Goal: Task Accomplishment & Management: Use online tool/utility

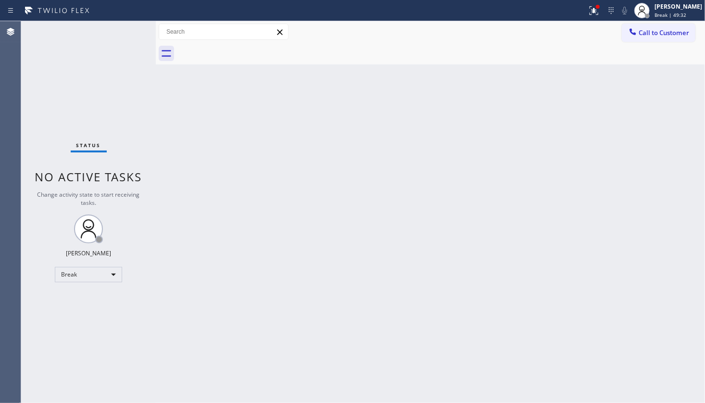
click at [422, 314] on div "Back to Dashboard Change Sender ID Customers Technicians Select a contact Outbo…" at bounding box center [430, 212] width 549 height 382
click at [59, 316] on div "Status No active tasks Change activity state to start receiving tasks. JENIZA A…" at bounding box center [88, 212] width 135 height 382
click at [82, 273] on div "Break" at bounding box center [88, 274] width 67 height 15
drag, startPoint x: 67, startPoint y: 297, endPoint x: 67, endPoint y: 273, distance: 24.1
click at [67, 297] on li "Available" at bounding box center [87, 299] width 65 height 12
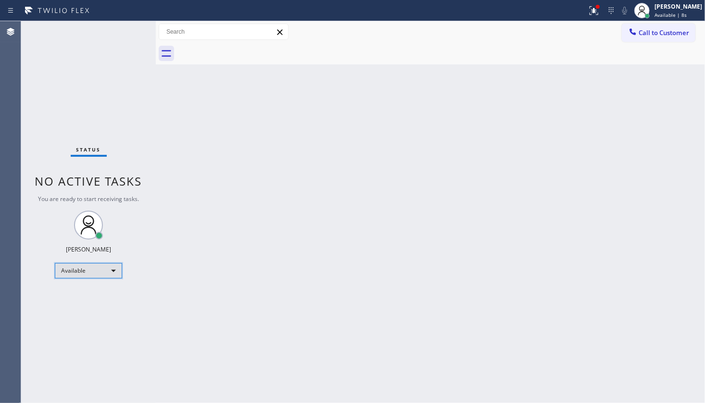
click at [85, 273] on div "Available" at bounding box center [88, 270] width 67 height 15
click at [72, 292] on li "Available" at bounding box center [87, 296] width 65 height 12
drag, startPoint x: 81, startPoint y: 75, endPoint x: 77, endPoint y: 2, distance: 72.7
click at [81, 59] on div "Status No active tasks You are ready to start receiving tasks. JENIZA ALCAYDE A…" at bounding box center [88, 212] width 135 height 382
click at [72, 81] on div "Status No active tasks You are ready to start receiving tasks. JENIZA ALCAYDE A…" at bounding box center [88, 212] width 135 height 382
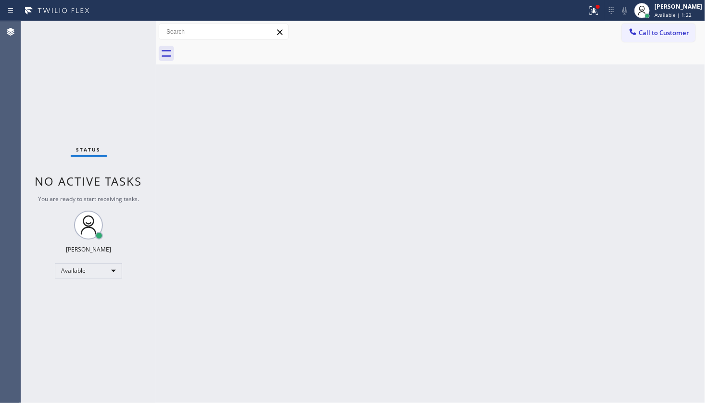
drag, startPoint x: 589, startPoint y: 12, endPoint x: 569, endPoint y: 51, distance: 44.1
click at [589, 14] on div at bounding box center [593, 11] width 21 height 12
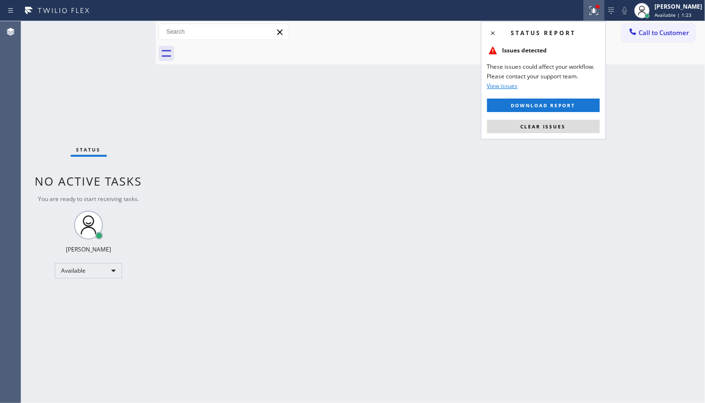
drag, startPoint x: 553, startPoint y: 136, endPoint x: 553, endPoint y: 130, distance: 5.8
click at [553, 135] on div "Status report Issues detected These issues could affect your workflow. Please c…" at bounding box center [543, 80] width 125 height 118
click at [553, 130] on button "Clear issues" at bounding box center [543, 126] width 113 height 13
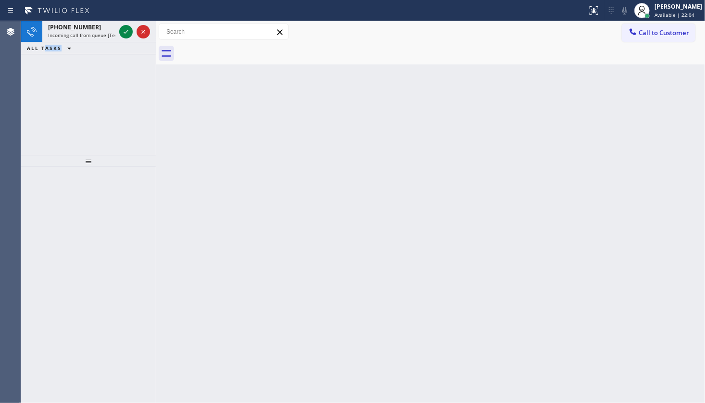
drag, startPoint x: 46, startPoint y: 95, endPoint x: 72, endPoint y: 76, distance: 32.7
click at [72, 76] on div "+13604413354 Incoming call from queue [Test] All ALL TASKS ALL TASKS ACTIVE TAS…" at bounding box center [88, 88] width 135 height 134
click at [132, 34] on div at bounding box center [125, 32] width 13 height 12
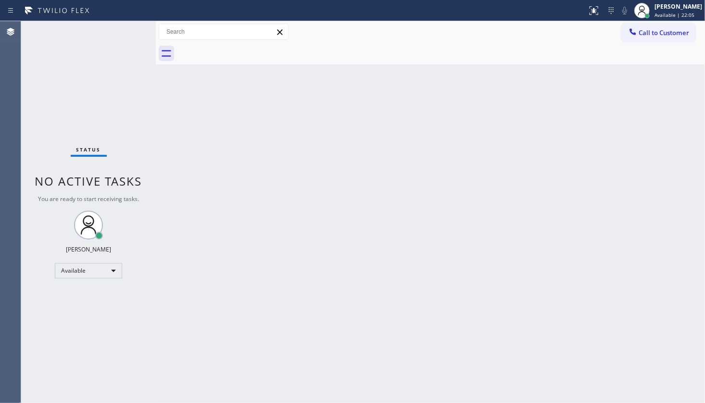
click at [127, 28] on div "Status No active tasks You are ready to start receiving tasks. JENIZA ALCAYDE A…" at bounding box center [88, 212] width 135 height 382
click at [599, 7] on div at bounding box center [598, 7] width 4 height 4
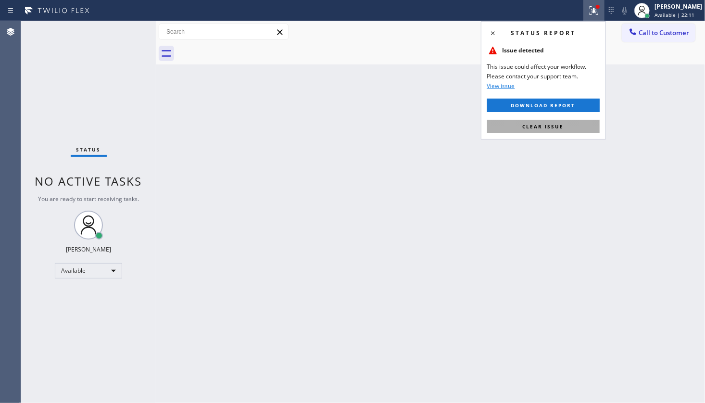
drag, startPoint x: 557, startPoint y: 125, endPoint x: 698, endPoint y: 147, distance: 143.6
click at [558, 125] on span "Clear issue" at bounding box center [543, 126] width 41 height 7
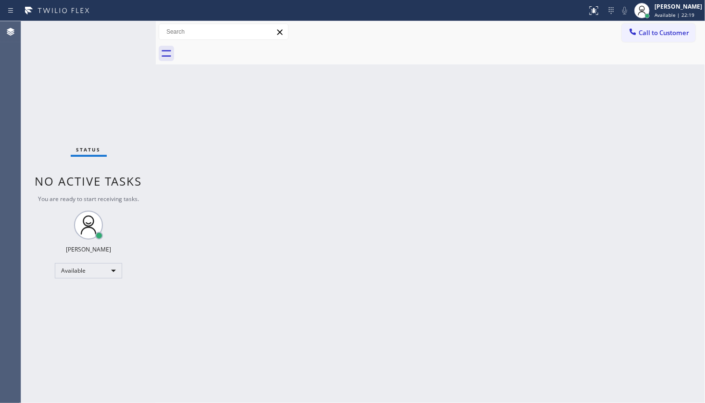
drag, startPoint x: 51, startPoint y: 294, endPoint x: 125, endPoint y: 264, distance: 79.8
click at [57, 289] on div "Status No active tasks You are ready to start receiving tasks. JENIZA ALCAYDE A…" at bounding box center [88, 212] width 135 height 382
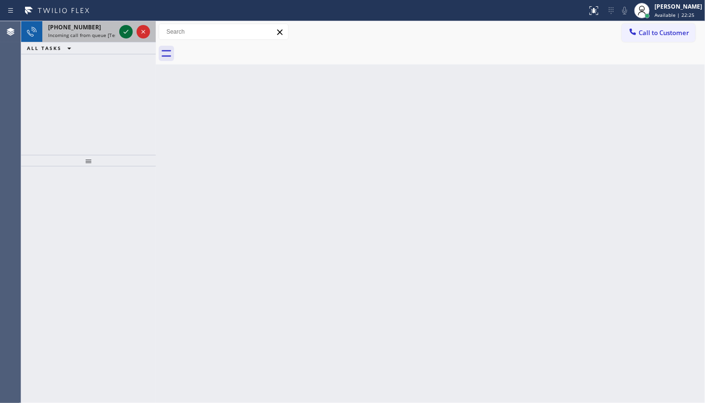
click at [124, 31] on icon at bounding box center [126, 32] width 12 height 12
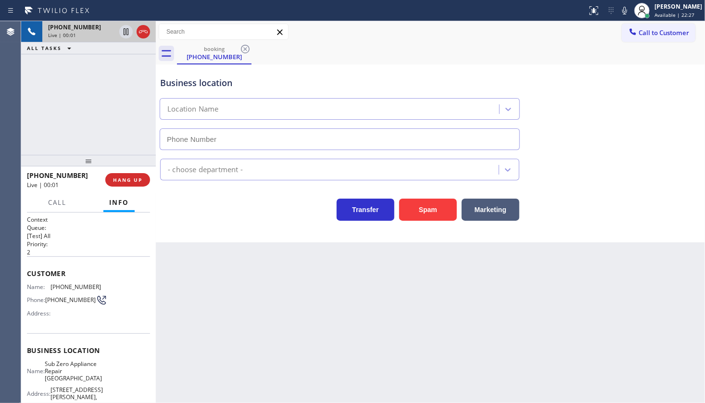
type input "(360) 205-1831"
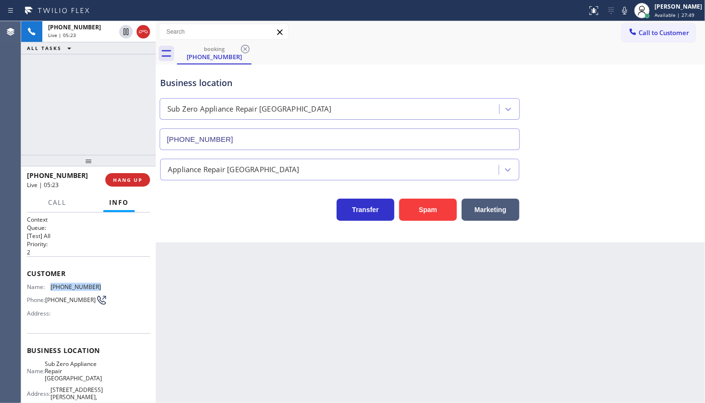
drag, startPoint x: 45, startPoint y: 289, endPoint x: 98, endPoint y: 284, distance: 52.6
click at [98, 284] on div "Name: (360) 441-3354 Phone: (360) 441-3354 Address:" at bounding box center [88, 302] width 123 height 38
copy div "(360) 441-3354"
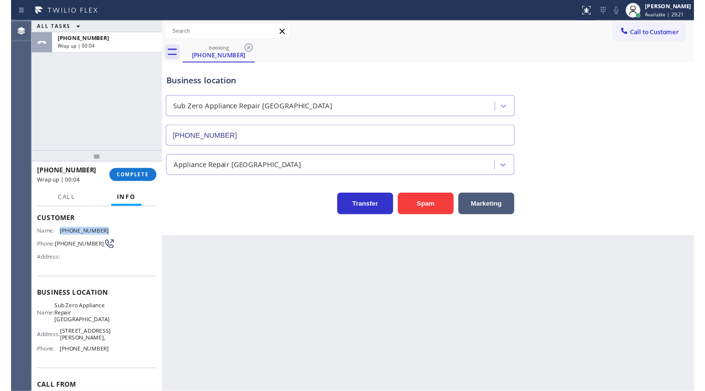
scroll to position [95, 0]
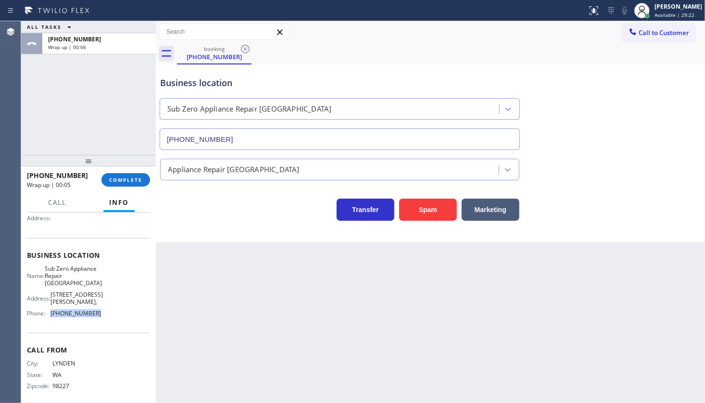
drag, startPoint x: 51, startPoint y: 305, endPoint x: 104, endPoint y: 316, distance: 53.5
click at [104, 316] on div "Business location Name: Sub Zero Appliance Repair Bellingham Address: 2410 Jame…" at bounding box center [88, 285] width 123 height 95
copy span "(360) 205-1831"
drag, startPoint x: 52, startPoint y: 271, endPoint x: 100, endPoint y: 281, distance: 48.3
click at [98, 285] on div "Name: Sub Zero Appliance Repair Bellingham Address: 2410 James St, Phone: (360)…" at bounding box center [88, 293] width 123 height 56
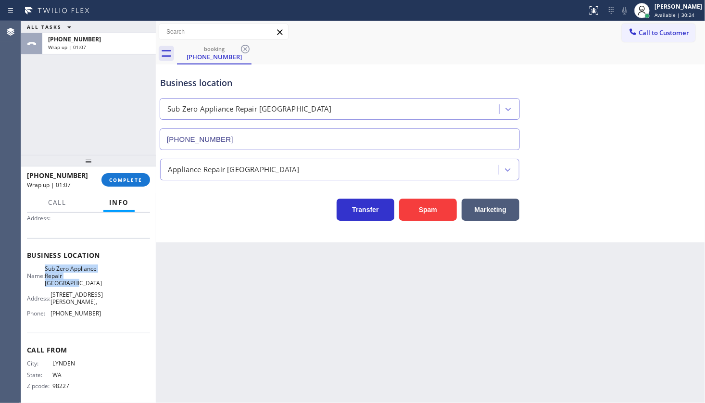
copy span "Sub Zero Appliance Repair Bellingham"
click at [130, 183] on button "COMPLETE" at bounding box center [125, 179] width 49 height 13
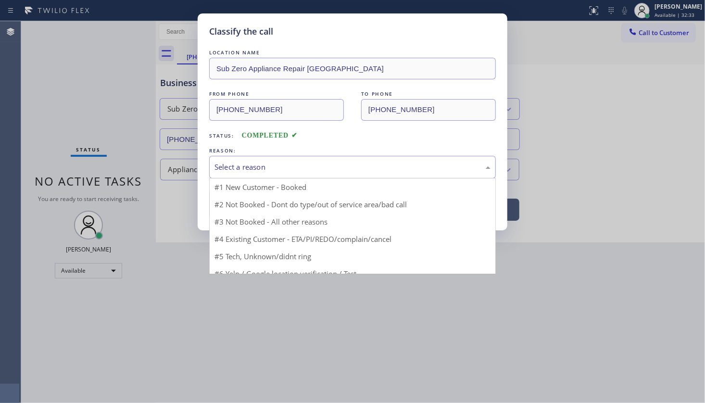
click at [221, 164] on div "Select a reason" at bounding box center [353, 167] width 276 height 11
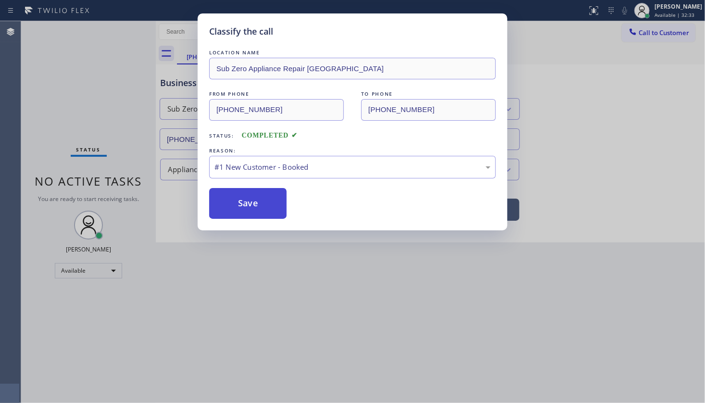
click at [229, 191] on button "Save" at bounding box center [247, 203] width 77 height 31
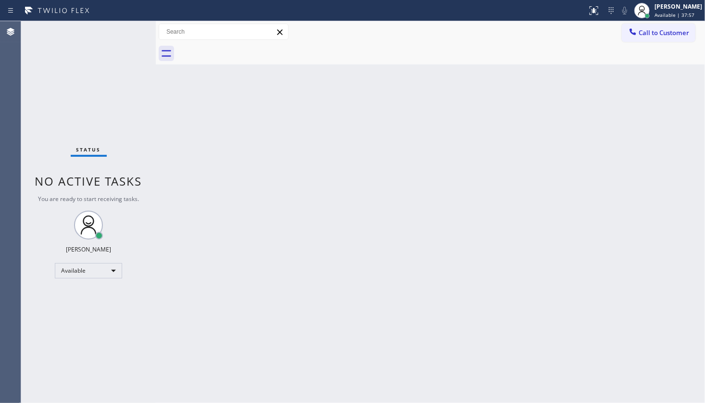
click at [59, 89] on div "Status No active tasks You are ready to start receiving tasks. JENIZA ALCAYDE A…" at bounding box center [88, 212] width 135 height 382
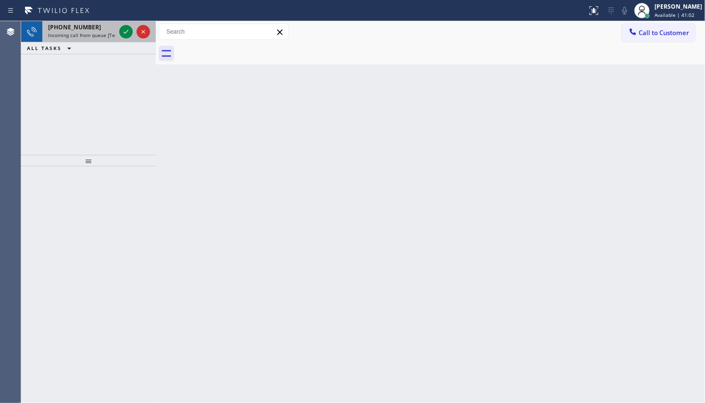
drag, startPoint x: 66, startPoint y: 52, endPoint x: 105, endPoint y: 35, distance: 43.1
click at [83, 43] on div "ALL TASKS ALL TASKS ACTIVE TASKS TASKS IN WRAP UP" at bounding box center [88, 48] width 135 height 12
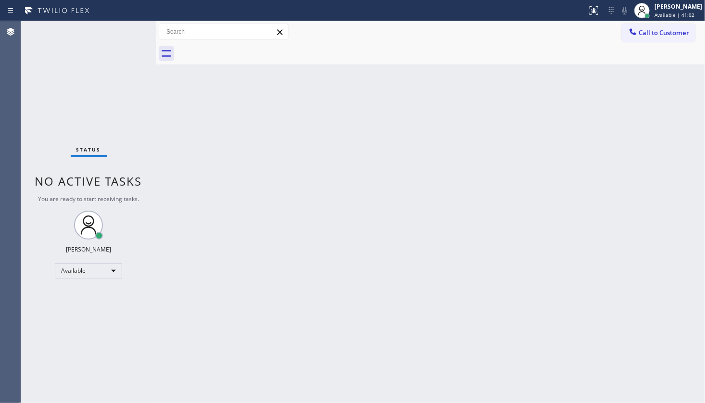
click at [126, 31] on div "Status No active tasks You are ready to start receiving tasks. JENIZA ALCAYDE A…" at bounding box center [88, 212] width 135 height 382
drag, startPoint x: 116, startPoint y: 24, endPoint x: 125, endPoint y: 30, distance: 10.7
click at [125, 30] on div "Status No active tasks You are ready to start receiving tasks. JENIZA ALCAYDE A…" at bounding box center [88, 212] width 135 height 382
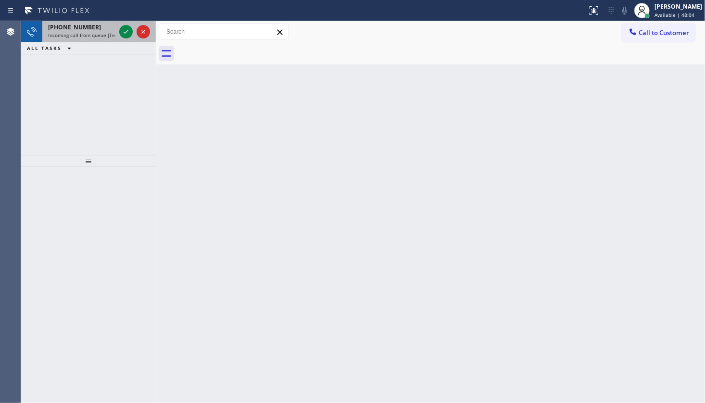
drag, startPoint x: 135, startPoint y: 32, endPoint x: 115, endPoint y: 30, distance: 19.3
click at [129, 32] on div at bounding box center [134, 31] width 35 height 21
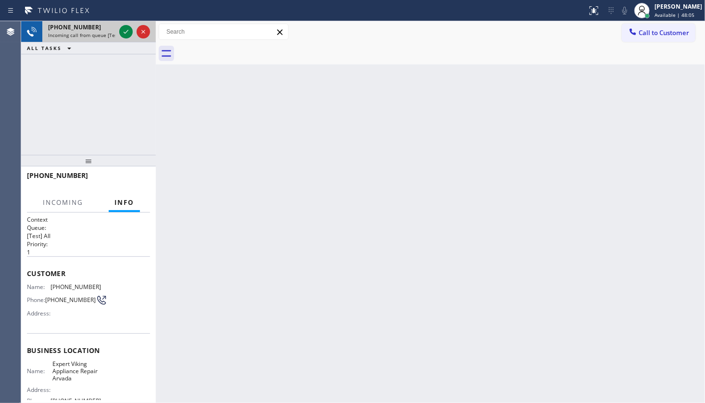
click at [115, 30] on div "+17075017594 Incoming call from queue [Test] All" at bounding box center [79, 31] width 75 height 21
click at [122, 30] on icon at bounding box center [126, 32] width 12 height 12
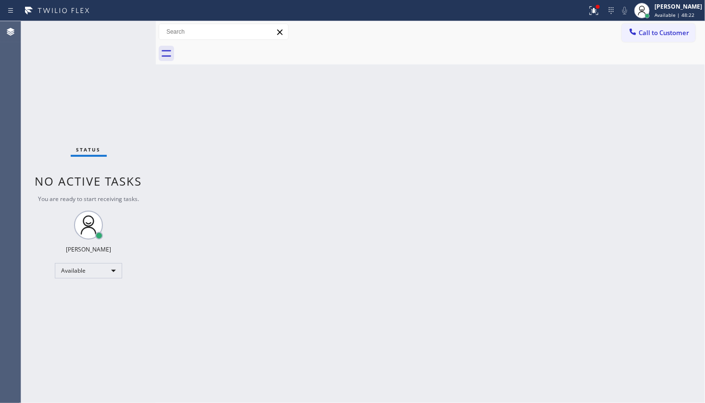
click at [60, 80] on div "Status No active tasks You are ready to start receiving tasks. JENIZA ALCAYDE A…" at bounding box center [88, 212] width 135 height 382
click at [127, 34] on div "Status No active tasks You are ready to start receiving tasks. JENIZA ALCAYDE A…" at bounding box center [88, 212] width 135 height 382
click at [592, 10] on icon at bounding box center [594, 11] width 12 height 12
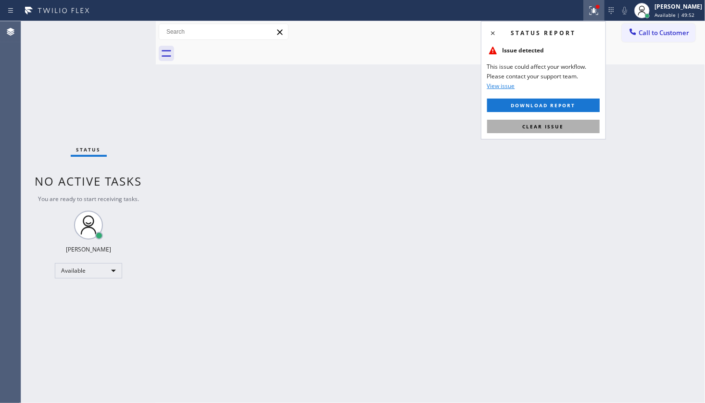
click at [559, 127] on span "Clear issue" at bounding box center [543, 126] width 41 height 7
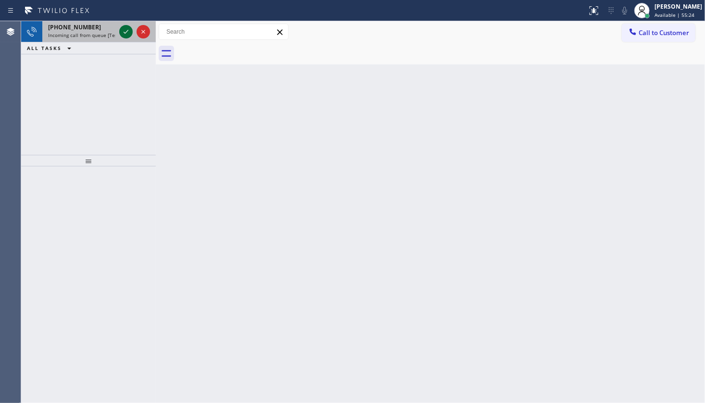
click at [131, 36] on icon at bounding box center [126, 32] width 12 height 12
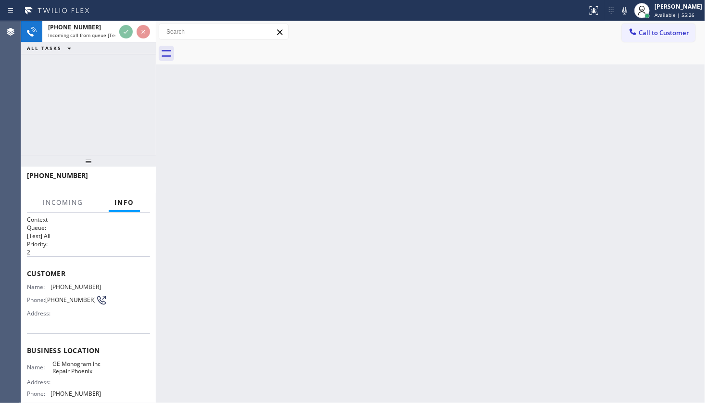
click at [129, 39] on div at bounding box center [134, 31] width 35 height 21
click at [130, 42] on div "ALL TASKS ALL TASKS ACTIVE TASKS TASKS IN WRAP UP" at bounding box center [88, 48] width 135 height 12
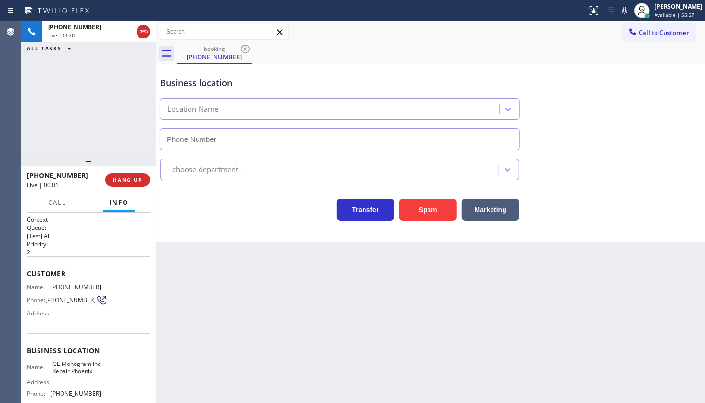
type input "(602) 755-6398"
click at [77, 97] on div "+16024999329 Live | 00:10 ALL TASKS ALL TASKS ACTIVE TASKS TASKS IN WRAP UP" at bounding box center [88, 88] width 135 height 134
click at [624, 10] on icon at bounding box center [624, 11] width 5 height 8
click at [55, 199] on span "Call" at bounding box center [57, 202] width 18 height 9
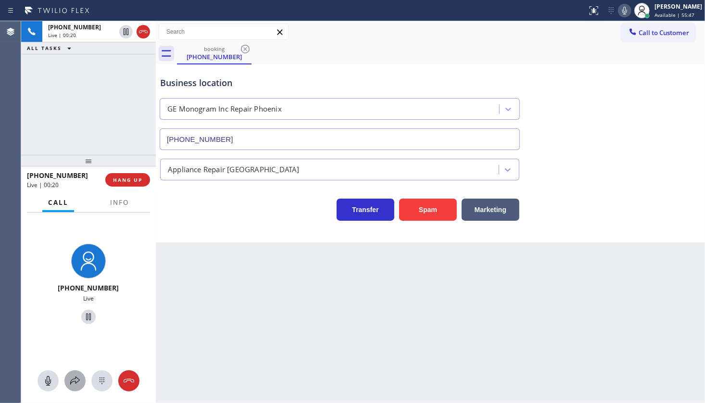
click at [80, 380] on icon at bounding box center [75, 381] width 12 height 12
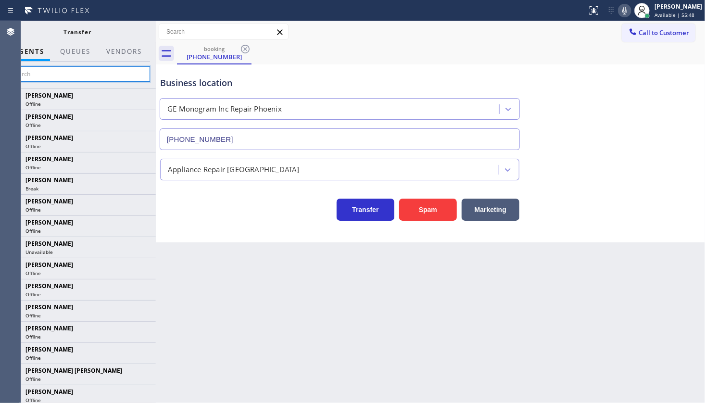
click at [97, 77] on input "text" at bounding box center [77, 73] width 145 height 15
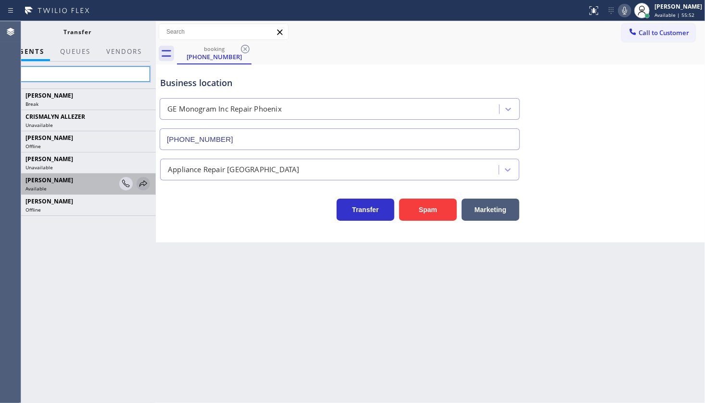
type input "ly"
click at [145, 185] on icon at bounding box center [144, 184] width 12 height 12
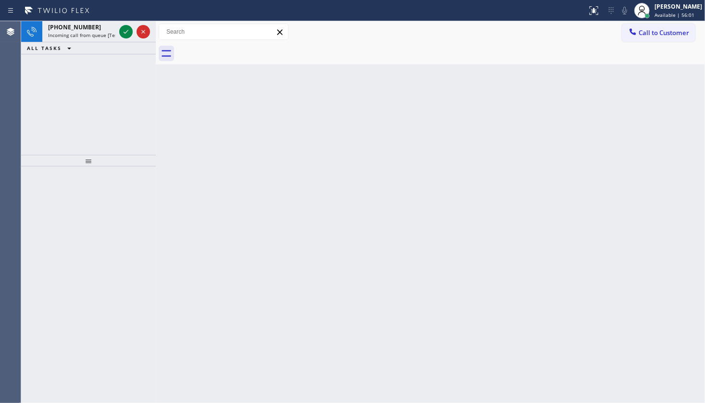
drag, startPoint x: 66, startPoint y: 87, endPoint x: 100, endPoint y: 47, distance: 52.2
click at [76, 77] on div "+19295706609 Incoming call from queue [Test] All ALL TASKS ALL TASKS ACTIVE TAS…" at bounding box center [88, 88] width 135 height 134
click at [121, 29] on icon at bounding box center [126, 32] width 12 height 12
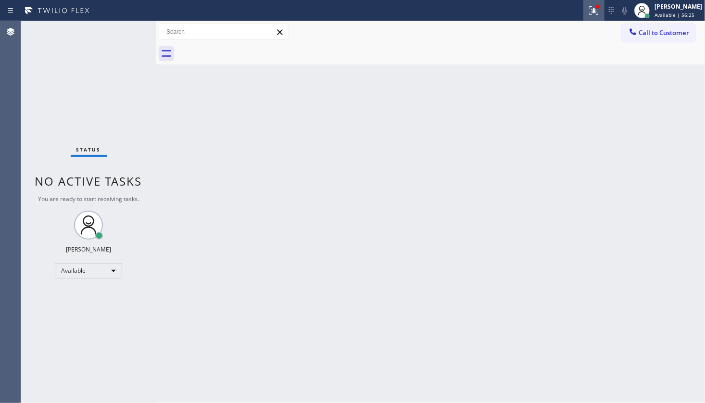
click at [589, 13] on div at bounding box center [593, 11] width 21 height 12
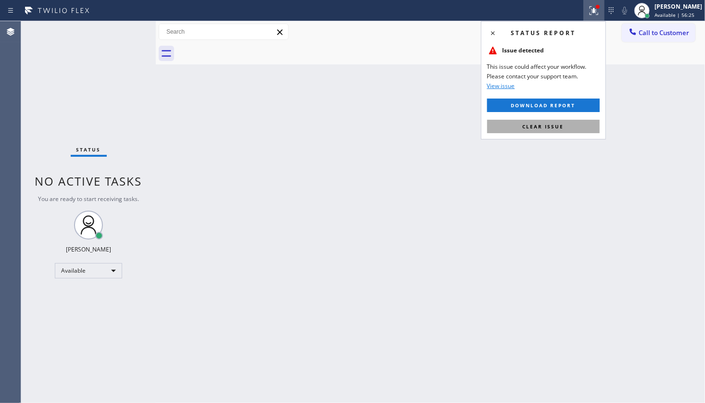
click at [582, 125] on button "Clear issue" at bounding box center [543, 126] width 113 height 13
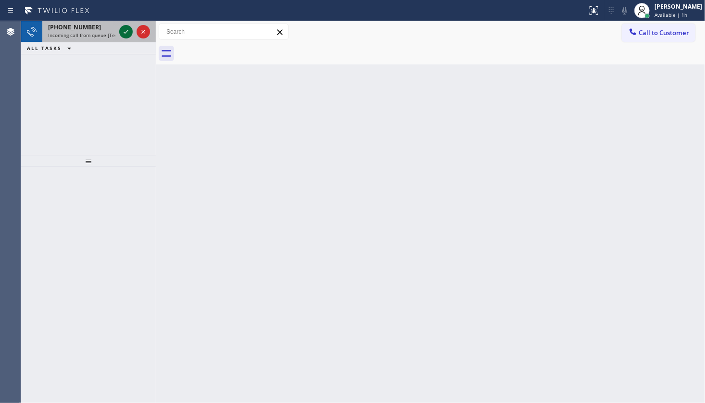
drag, startPoint x: 57, startPoint y: 77, endPoint x: 124, endPoint y: 28, distance: 82.9
click at [100, 46] on div "+17082699208 Incoming call from queue [Test] All ALL TASKS ALL TASKS ACTIVE TAS…" at bounding box center [88, 88] width 135 height 134
drag, startPoint x: 125, startPoint y: 25, endPoint x: 124, endPoint y: 30, distance: 4.9
click at [125, 25] on button at bounding box center [125, 31] width 13 height 13
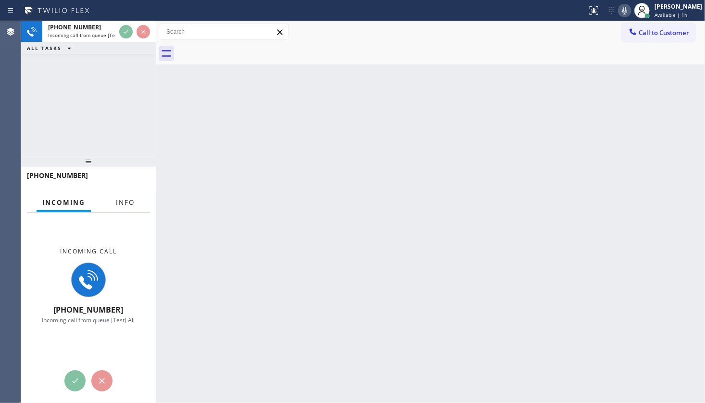
click at [125, 205] on span "Info" at bounding box center [125, 202] width 19 height 9
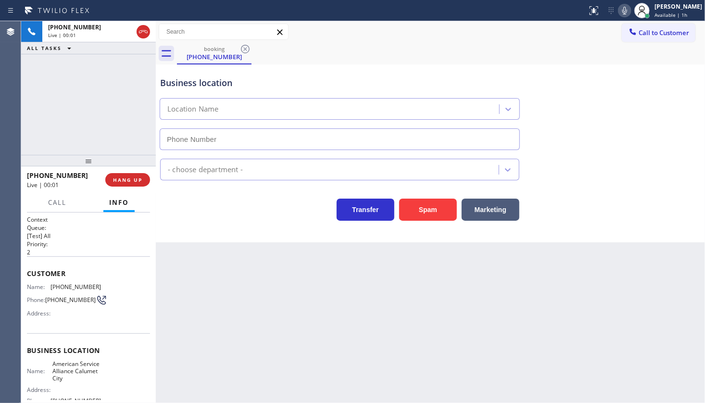
type input "(708) 554-7898"
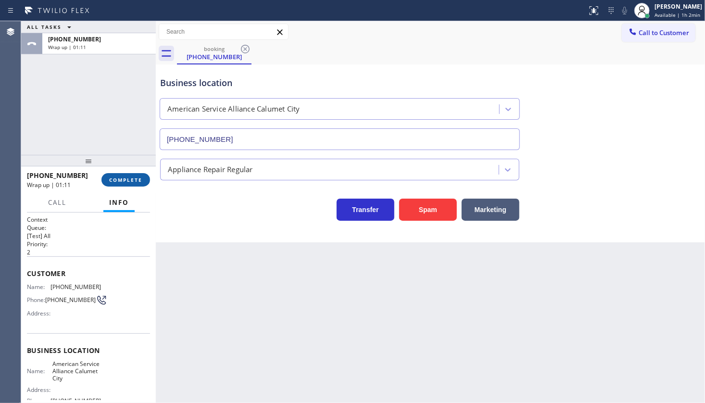
click at [128, 180] on span "COMPLETE" at bounding box center [125, 180] width 33 height 7
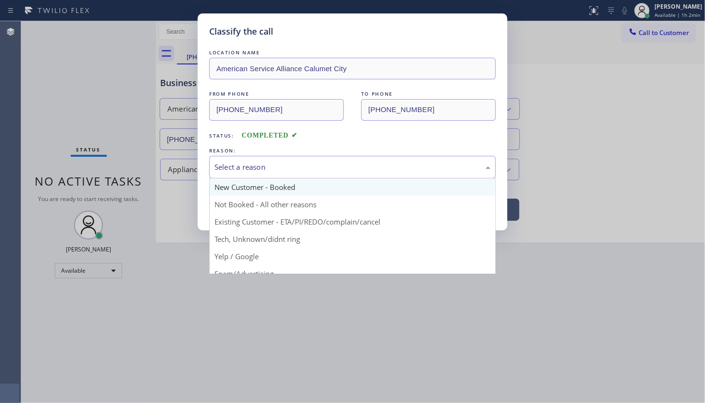
drag, startPoint x: 249, startPoint y: 164, endPoint x: 246, endPoint y: 188, distance: 23.8
click at [248, 170] on div "Select a reason" at bounding box center [353, 167] width 276 height 11
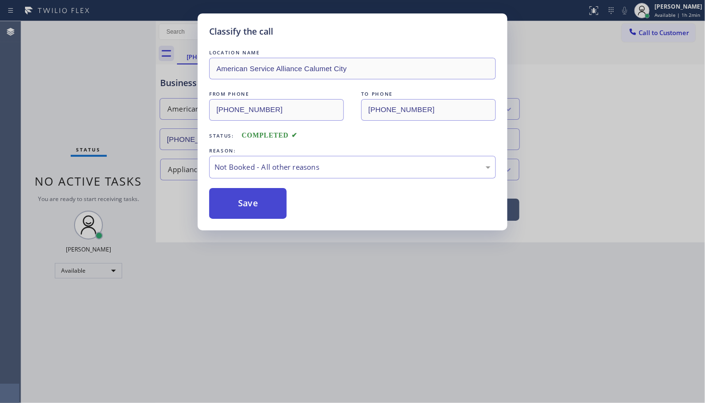
click at [244, 199] on button "Save" at bounding box center [247, 203] width 77 height 31
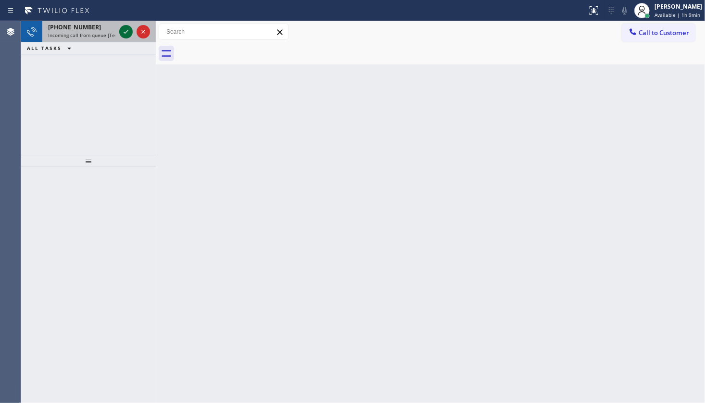
click at [123, 28] on icon at bounding box center [126, 32] width 12 height 12
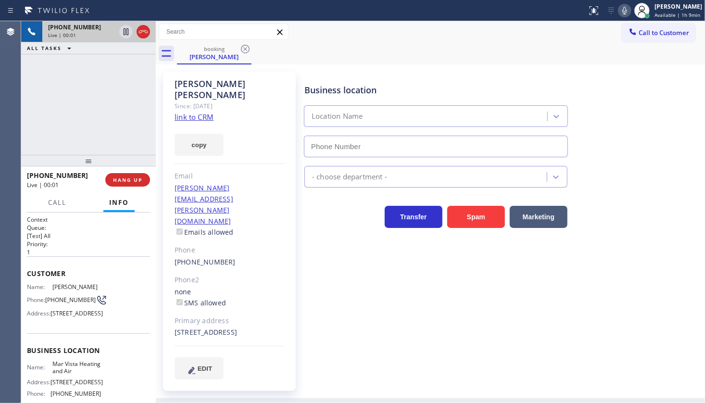
type input "(424) 329-2198"
click at [193, 112] on link "link to CRM" at bounding box center [194, 117] width 39 height 10
click at [123, 31] on icon at bounding box center [126, 32] width 12 height 12
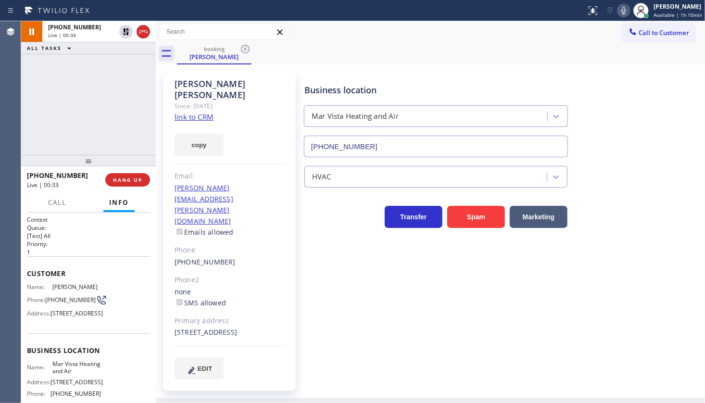
click at [630, 6] on icon at bounding box center [624, 11] width 12 height 12
click at [34, 123] on div "+13104187200 Live | 02:00 ALL TASKS ALL TASKS ACTIVE TASKS TASKS IN WRAP UP" at bounding box center [88, 88] width 135 height 134
click at [629, 10] on icon at bounding box center [624, 11] width 12 height 12
click at [125, 31] on icon at bounding box center [126, 32] width 12 height 12
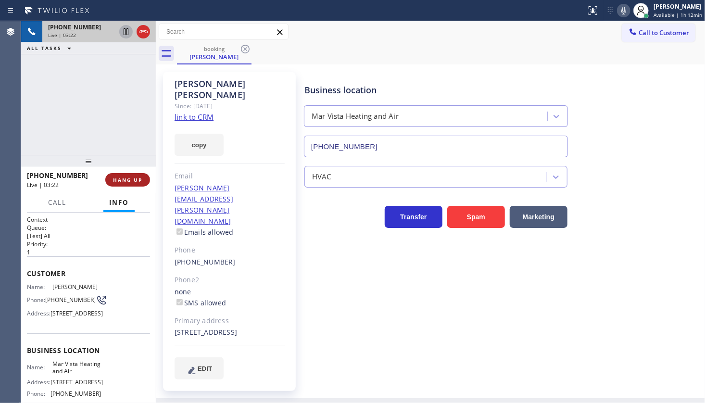
click at [122, 177] on span "HANG UP" at bounding box center [127, 180] width 29 height 7
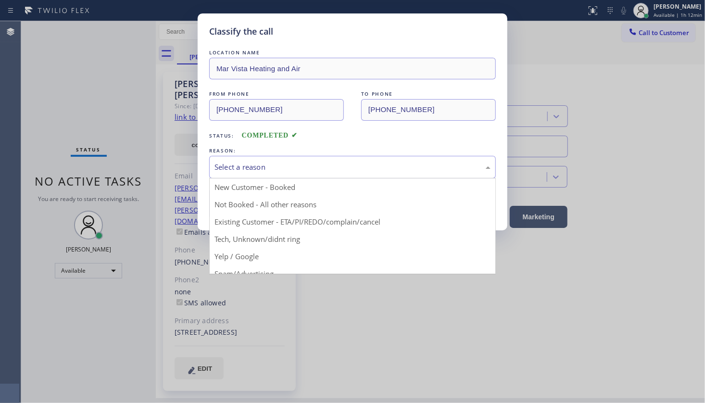
click at [228, 173] on div "Select a reason" at bounding box center [352, 167] width 287 height 23
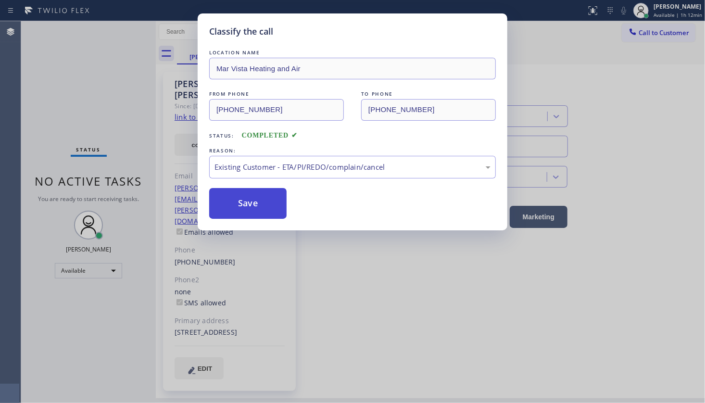
drag, startPoint x: 229, startPoint y: 223, endPoint x: 231, endPoint y: 205, distance: 17.4
click at [231, 205] on button "Save" at bounding box center [247, 203] width 77 height 31
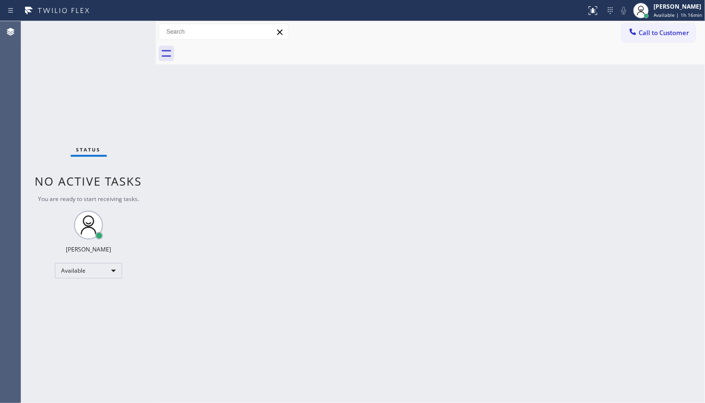
click at [73, 69] on div "Status No active tasks You are ready to start receiving tasks. JENIZA ALCAYDE A…" at bounding box center [88, 212] width 135 height 382
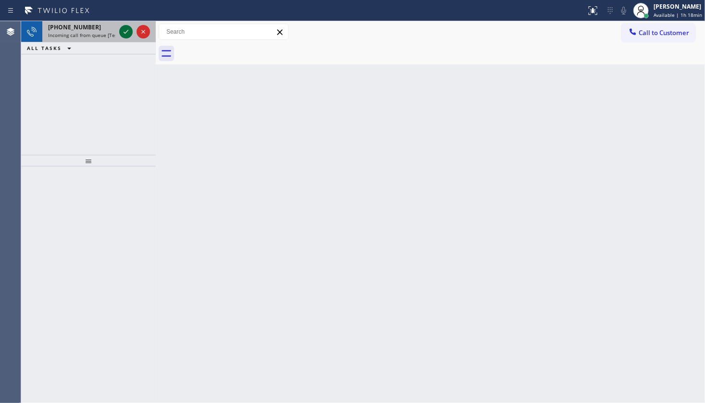
click at [130, 31] on icon at bounding box center [126, 32] width 12 height 12
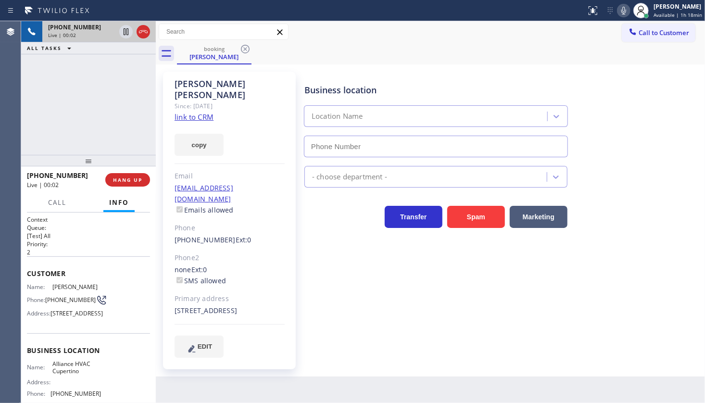
type input "(408) 692-9424"
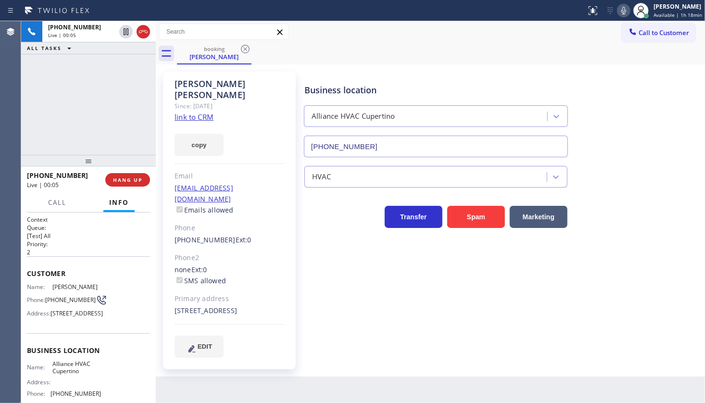
click at [210, 112] on link "link to CRM" at bounding box center [194, 117] width 39 height 10
click at [197, 134] on button "copy" at bounding box center [199, 145] width 49 height 22
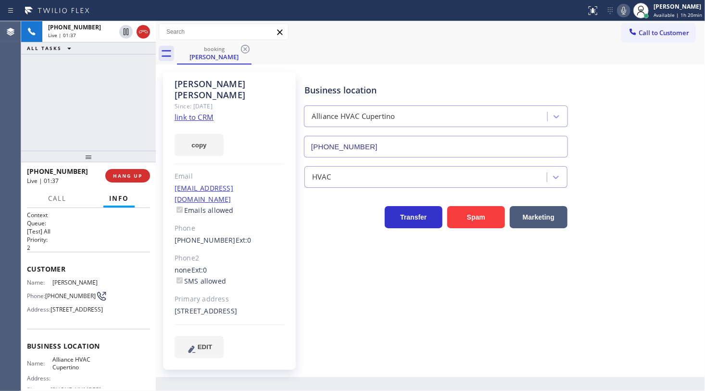
click at [625, 16] on button at bounding box center [623, 10] width 13 height 13
click at [122, 174] on span "HANG UP" at bounding box center [127, 175] width 29 height 7
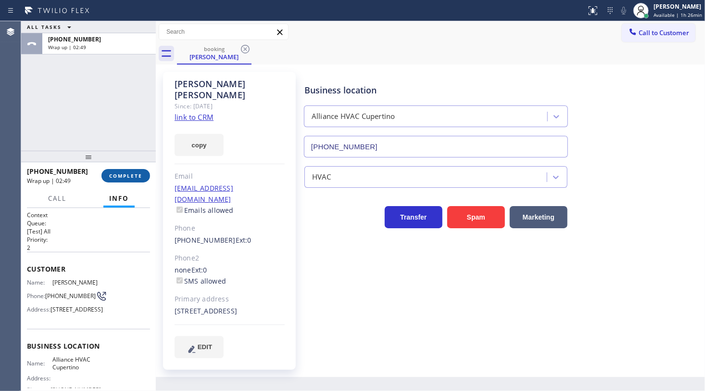
click at [117, 176] on span "COMPLETE" at bounding box center [125, 175] width 33 height 7
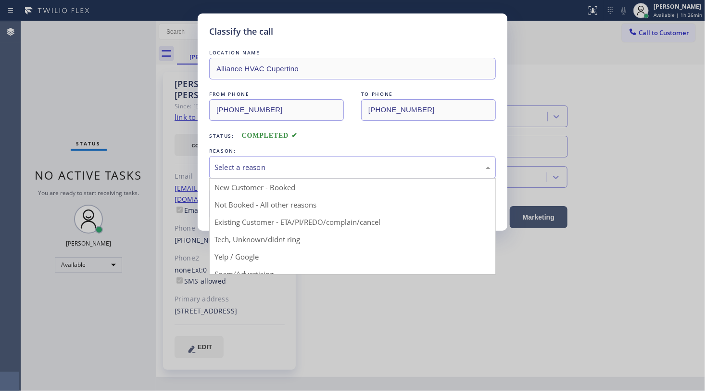
click at [218, 169] on div "Select a reason" at bounding box center [353, 167] width 276 height 11
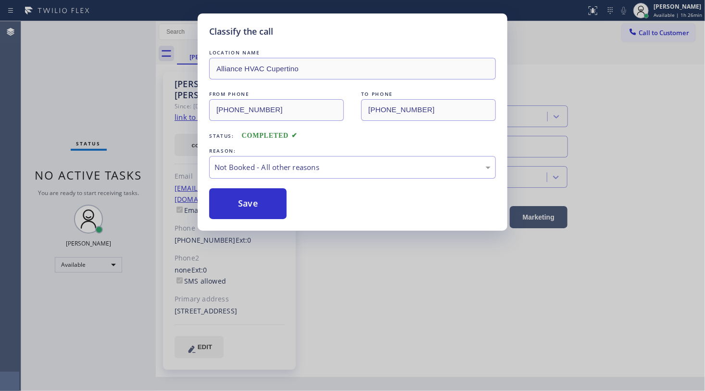
click at [222, 202] on button "Save" at bounding box center [247, 203] width 77 height 31
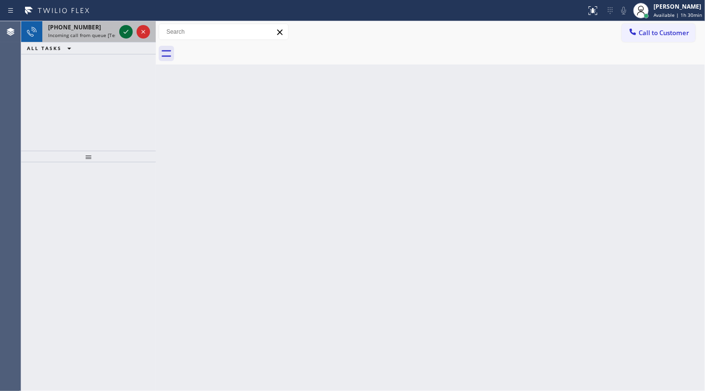
click at [123, 30] on icon at bounding box center [126, 32] width 12 height 12
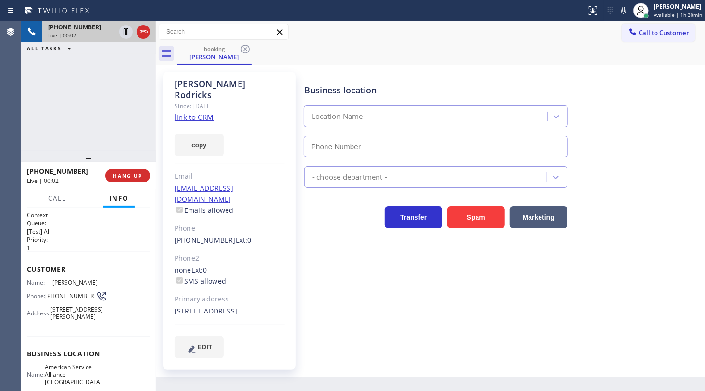
type input "(510) 756-4242"
click at [179, 112] on link "link to CRM" at bounding box center [194, 117] width 39 height 10
click at [55, 196] on span "Call" at bounding box center [57, 198] width 18 height 9
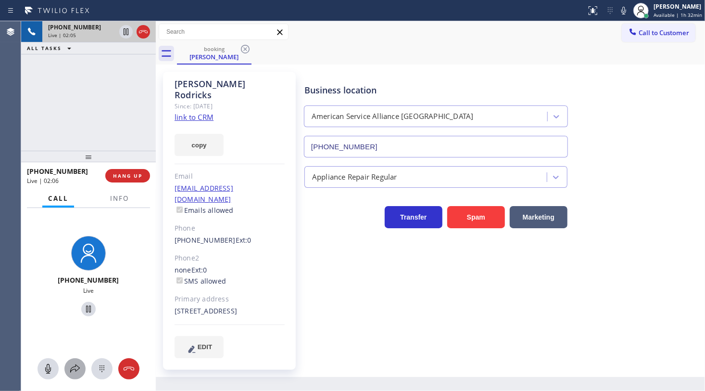
click at [74, 367] on icon at bounding box center [75, 369] width 12 height 12
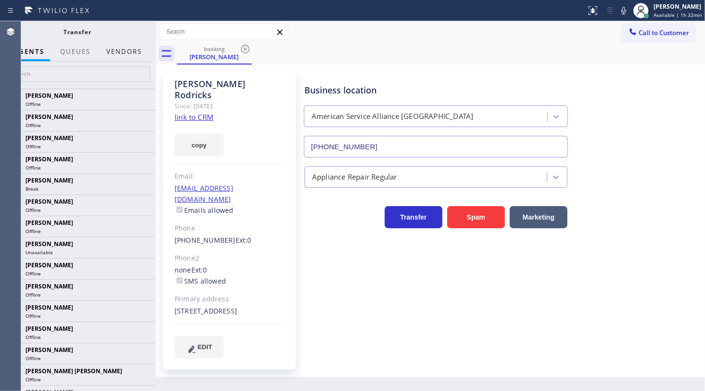
click at [120, 55] on button "Vendors" at bounding box center [124, 51] width 47 height 19
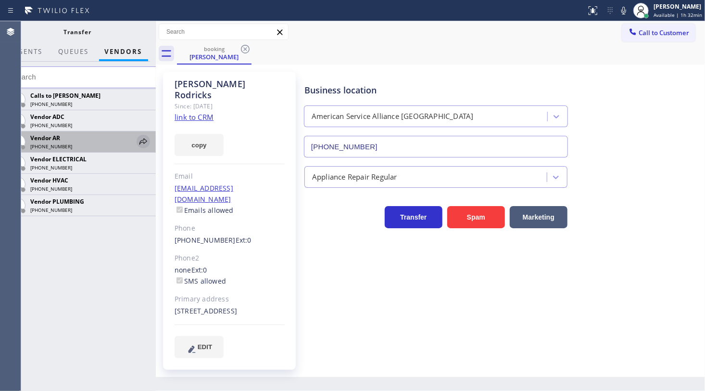
click at [144, 140] on icon at bounding box center [144, 142] width 12 height 12
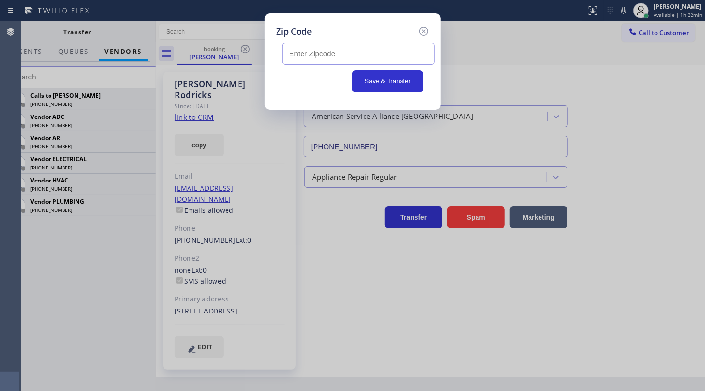
click at [302, 51] on input "text" at bounding box center [358, 54] width 152 height 22
type input "64610"
click at [382, 77] on button "Save & Transfer" at bounding box center [388, 81] width 71 height 22
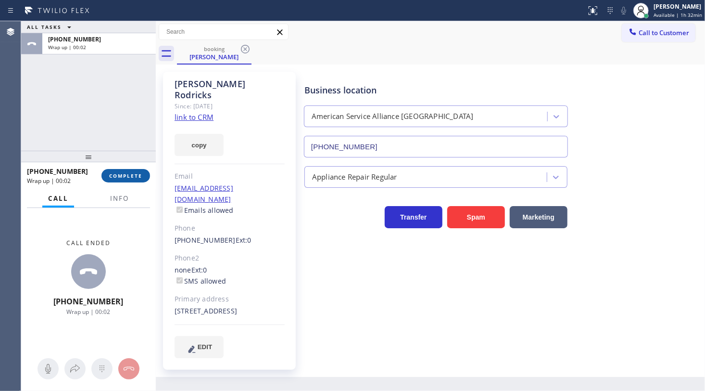
click at [133, 178] on button "COMPLETE" at bounding box center [125, 175] width 49 height 13
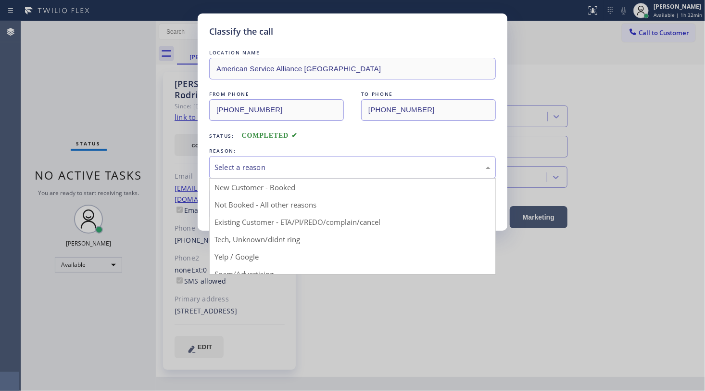
click at [243, 163] on div "Select a reason" at bounding box center [353, 167] width 276 height 11
drag, startPoint x: 232, startPoint y: 219, endPoint x: 234, endPoint y: 206, distance: 13.2
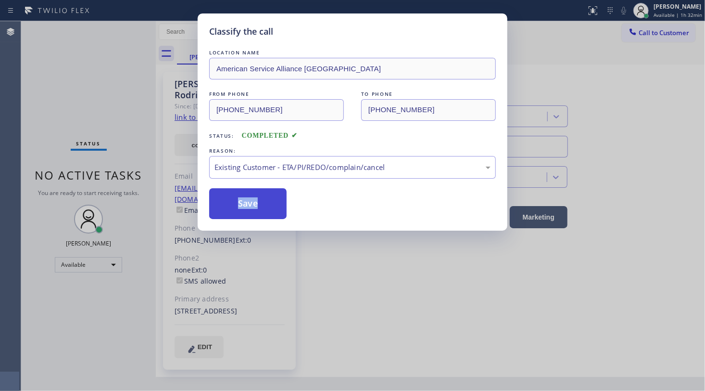
click at [236, 202] on button "Save" at bounding box center [247, 203] width 77 height 31
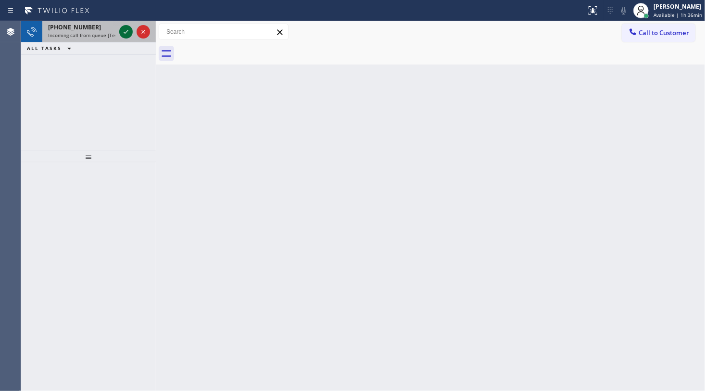
click at [128, 32] on icon at bounding box center [126, 32] width 12 height 12
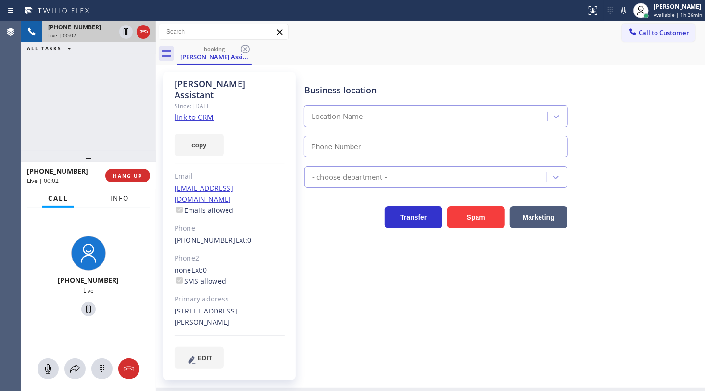
click at [115, 199] on span "Info" at bounding box center [119, 198] width 19 height 9
type input "(855) 731-4952"
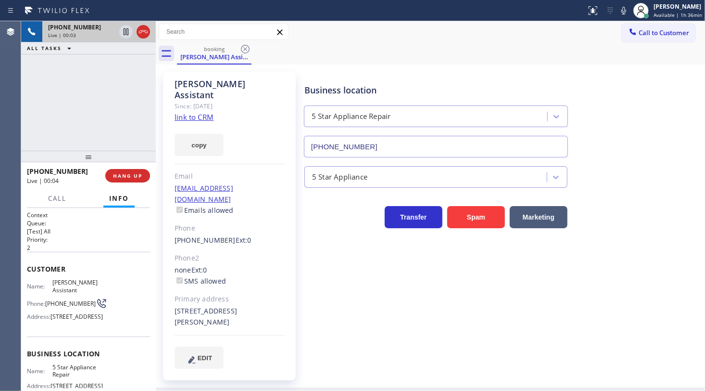
click at [197, 112] on link "link to CRM" at bounding box center [194, 117] width 39 height 10
click at [625, 10] on icon at bounding box center [624, 11] width 12 height 12
click at [628, 16] on div "Status report No issues detected If you experience an issue, please download th…" at bounding box center [643, 10] width 123 height 21
click at [626, 11] on icon at bounding box center [623, 11] width 5 height 8
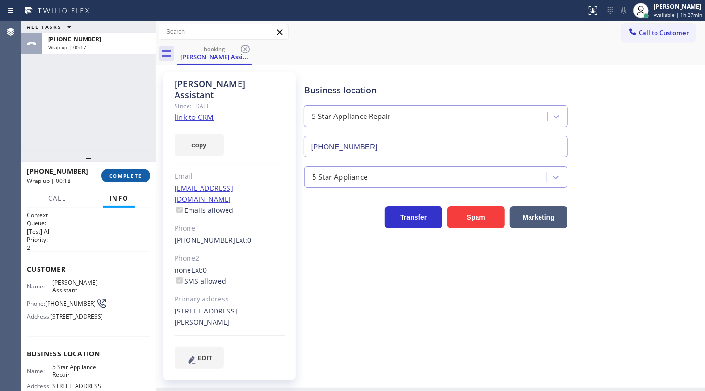
click at [113, 170] on button "COMPLETE" at bounding box center [125, 175] width 49 height 13
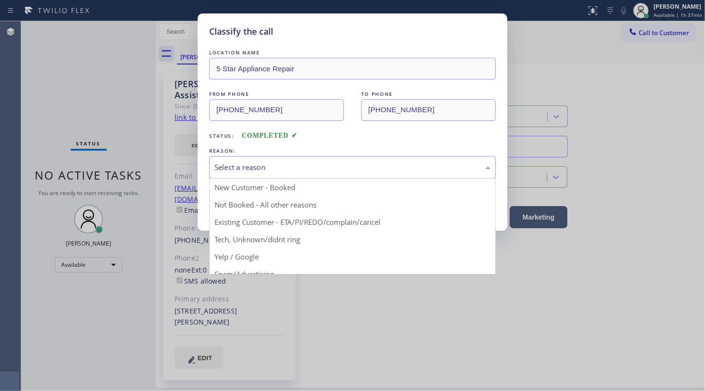
click at [257, 165] on div "Select a reason" at bounding box center [353, 167] width 276 height 11
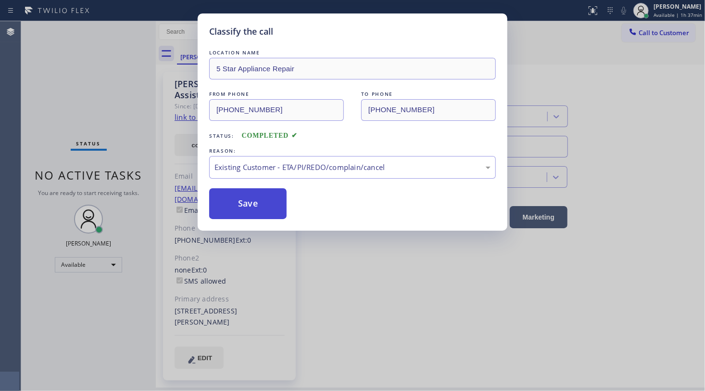
drag, startPoint x: 248, startPoint y: 215, endPoint x: 249, endPoint y: 205, distance: 10.2
click at [249, 205] on button "Save" at bounding box center [247, 203] width 77 height 31
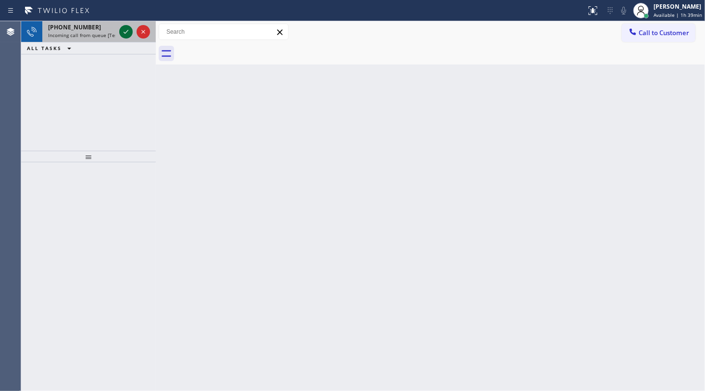
click at [127, 30] on icon at bounding box center [126, 32] width 12 height 12
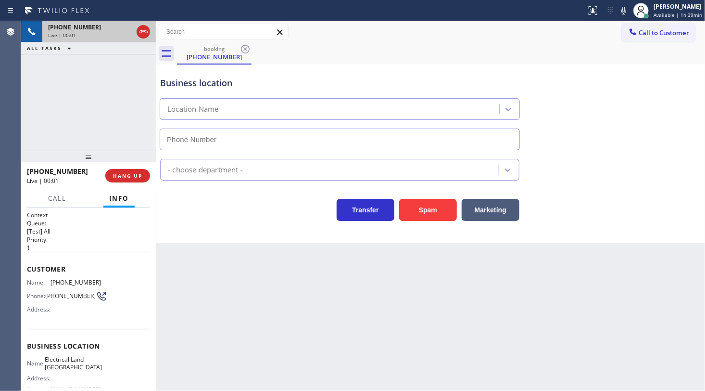
type input "(323) 900-0745"
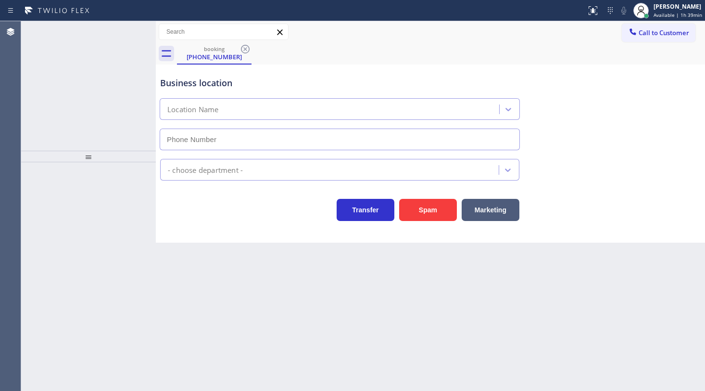
type input "[PHONE_NUMBER]"
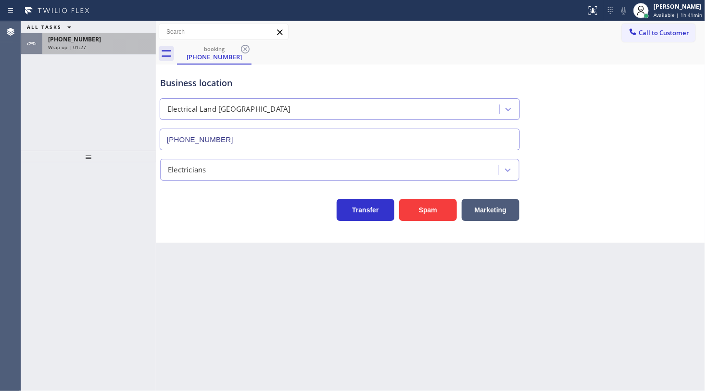
click at [76, 44] on span "Wrap up | 01:27" at bounding box center [67, 47] width 38 height 7
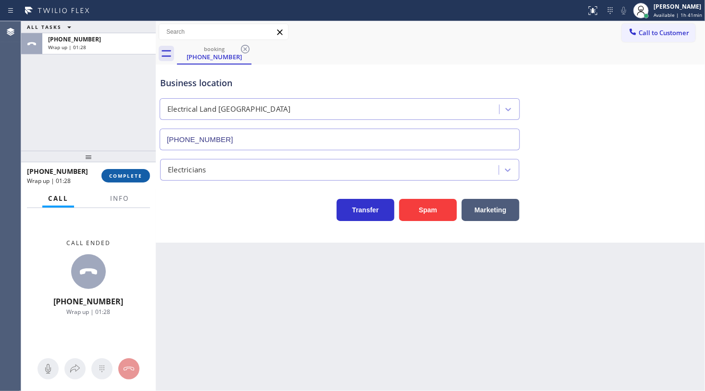
click at [115, 181] on button "COMPLETE" at bounding box center [125, 175] width 49 height 13
click at [121, 168] on div "+15037011883 Wrap up | 01:28 COMPLETE" at bounding box center [88, 175] width 123 height 25
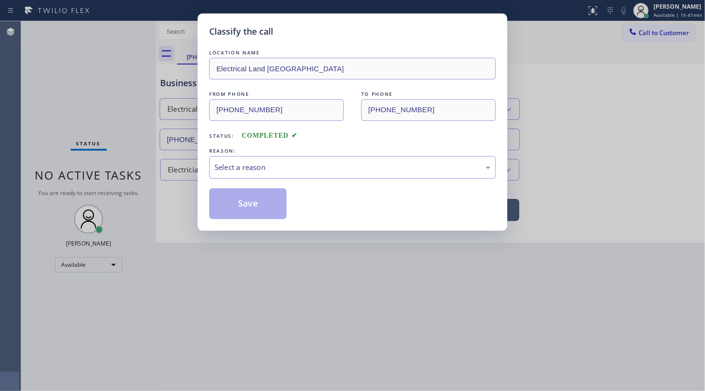
drag, startPoint x: 126, startPoint y: 164, endPoint x: 150, endPoint y: 164, distance: 24.0
click at [127, 164] on div "Classify the call LOCATION NAME Electrical Land Los Angeles FROM PHONE (503) 70…" at bounding box center [352, 195] width 705 height 391
drag, startPoint x: 223, startPoint y: 158, endPoint x: 228, endPoint y: 171, distance: 13.8
click at [224, 161] on div "Select a reason" at bounding box center [352, 167] width 287 height 23
click at [230, 198] on button "Save" at bounding box center [247, 203] width 77 height 31
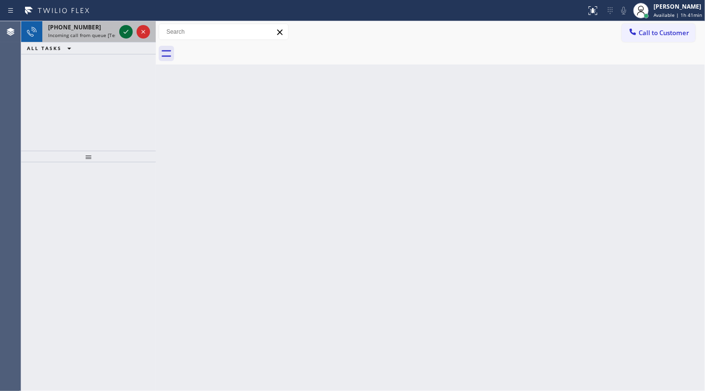
click at [126, 32] on icon at bounding box center [126, 32] width 5 height 4
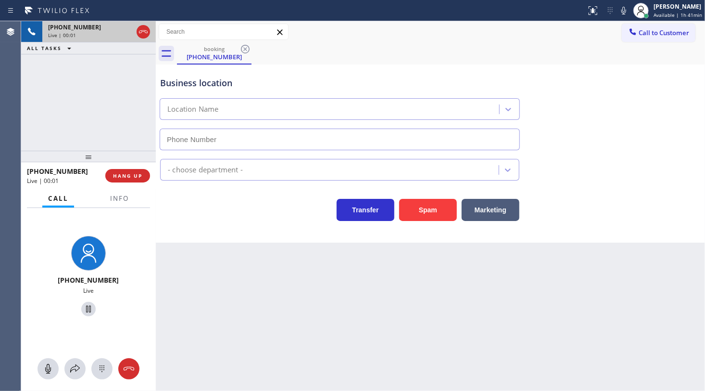
type input "(425) 225-3535"
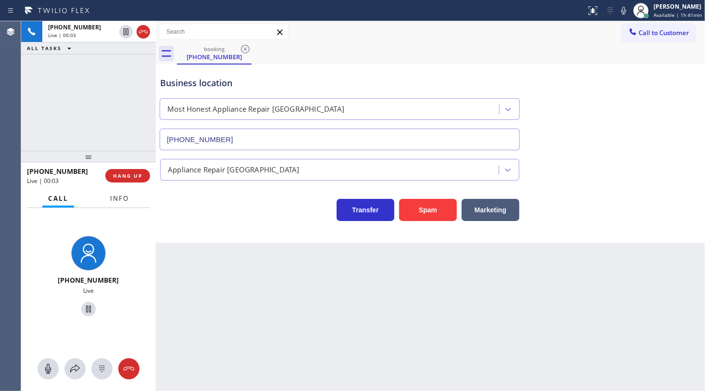
click at [124, 201] on span "Info" at bounding box center [119, 198] width 19 height 9
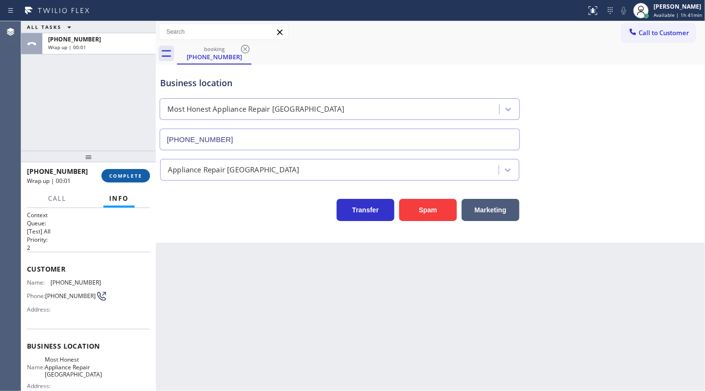
click at [116, 173] on span "COMPLETE" at bounding box center [125, 175] width 33 height 7
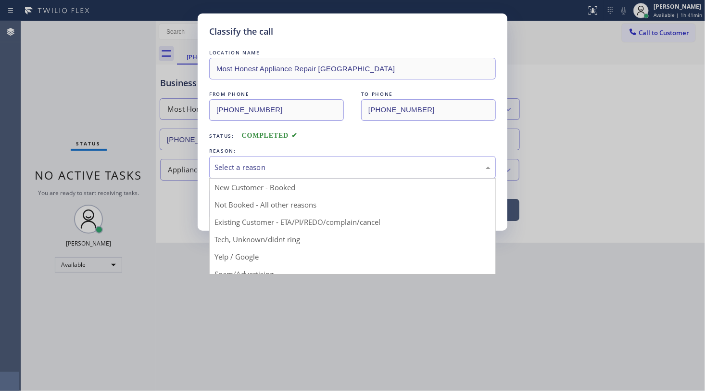
click at [213, 169] on div "Select a reason" at bounding box center [352, 167] width 287 height 23
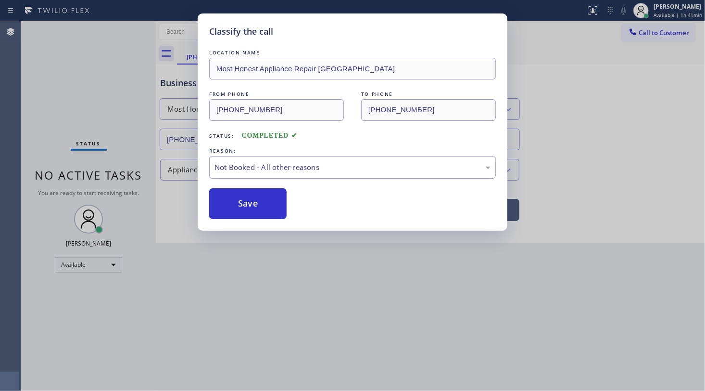
click at [240, 202] on button "Save" at bounding box center [247, 203] width 77 height 31
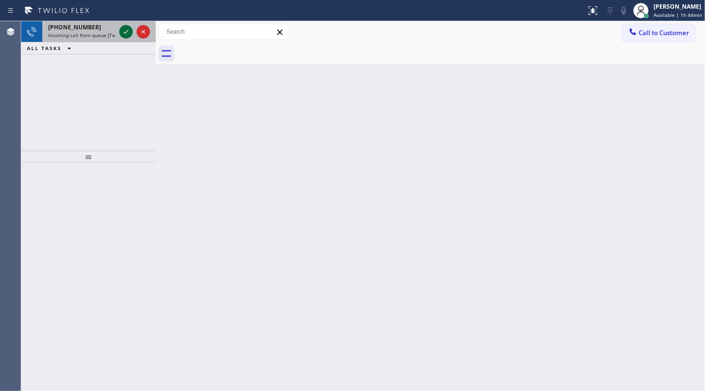
click at [126, 30] on icon at bounding box center [126, 32] width 12 height 12
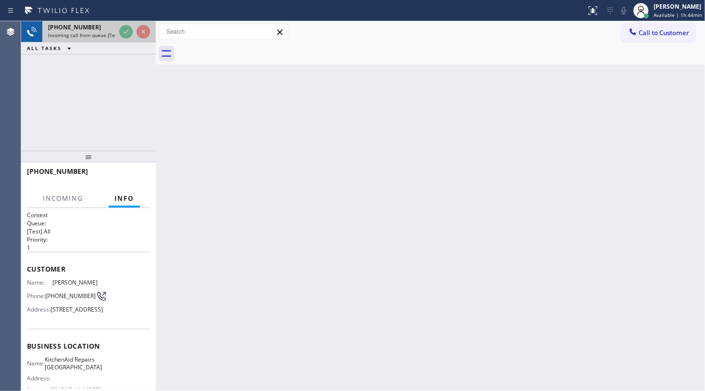
click at [130, 40] on div at bounding box center [134, 31] width 35 height 21
click at [131, 39] on div at bounding box center [134, 31] width 35 height 21
click at [133, 41] on div at bounding box center [134, 31] width 35 height 21
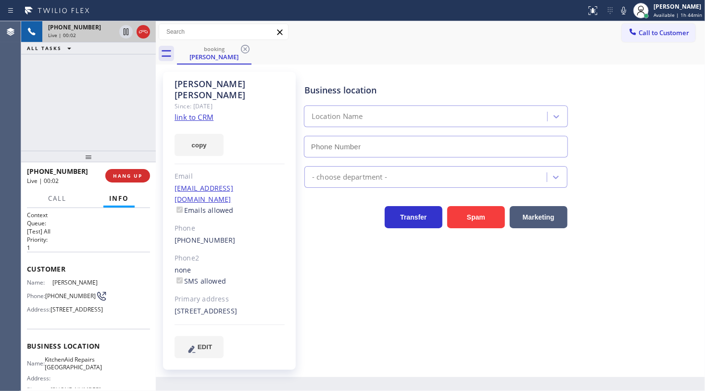
type input "(361) 203-3251"
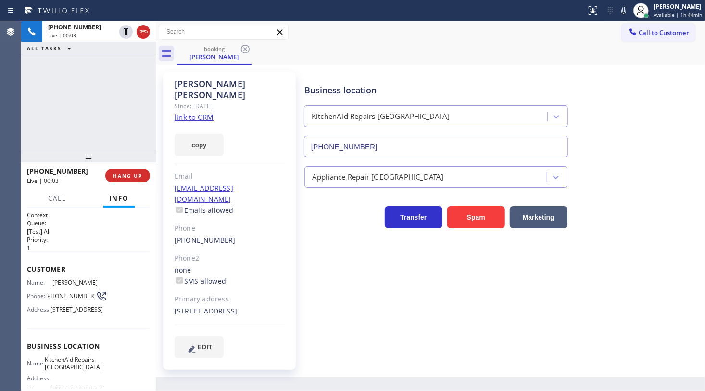
click at [188, 112] on link "link to CRM" at bounding box center [194, 117] width 39 height 10
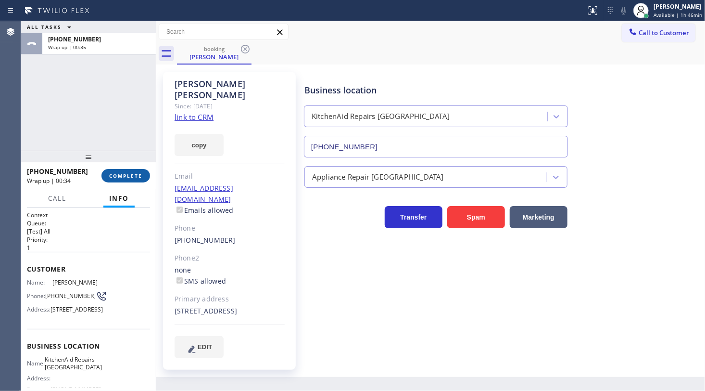
click at [117, 172] on span "COMPLETE" at bounding box center [125, 175] width 33 height 7
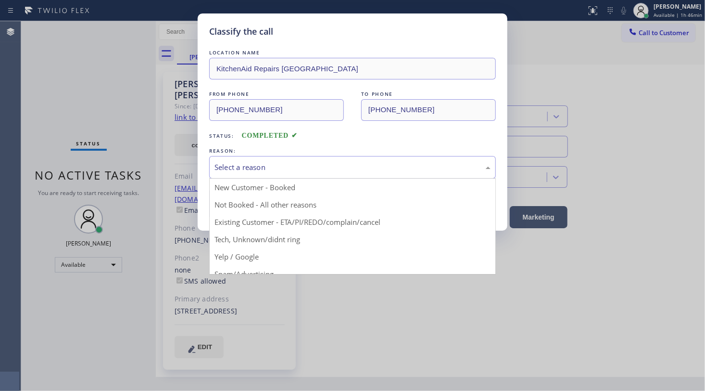
click at [246, 169] on div "Select a reason" at bounding box center [353, 167] width 276 height 11
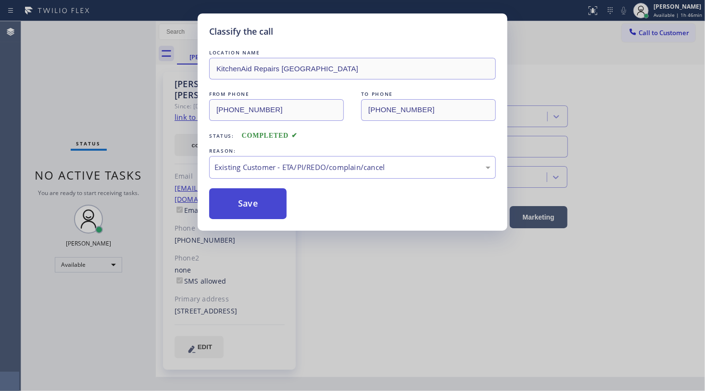
drag, startPoint x: 244, startPoint y: 192, endPoint x: 245, endPoint y: 197, distance: 4.9
click at [245, 197] on button "Save" at bounding box center [247, 203] width 77 height 31
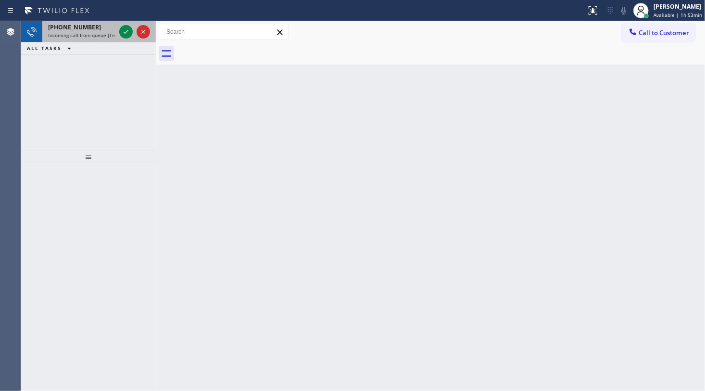
click at [123, 23] on div at bounding box center [134, 31] width 35 height 21
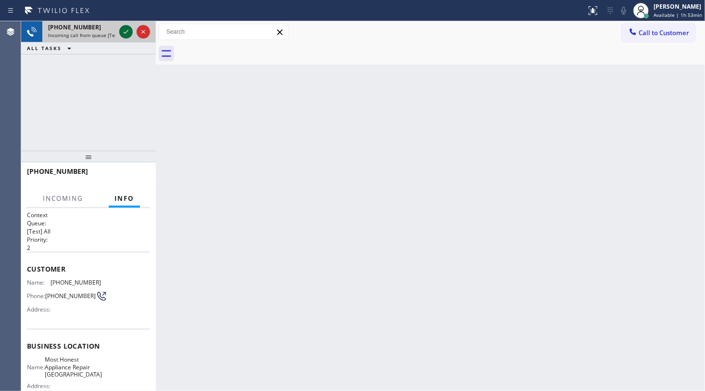
click at [132, 33] on div at bounding box center [125, 32] width 13 height 12
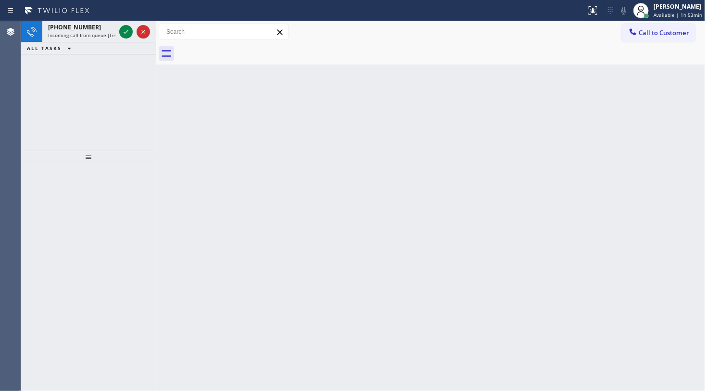
click at [125, 31] on icon at bounding box center [126, 32] width 12 height 12
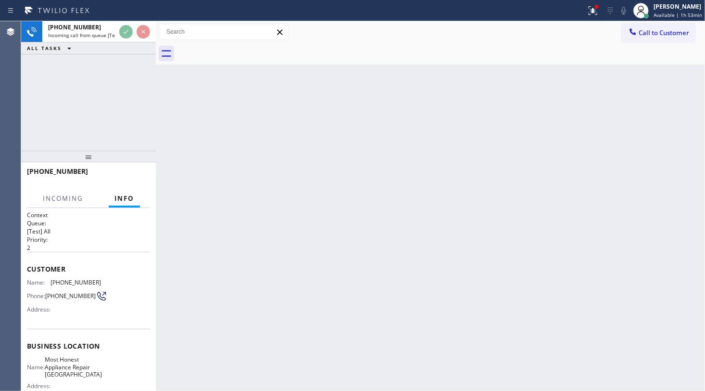
click at [124, 40] on div at bounding box center [134, 31] width 35 height 21
click at [126, 48] on div "ALL TASKS ALL TASKS ACTIVE TASKS TASKS IN WRAP UP" at bounding box center [88, 48] width 135 height 12
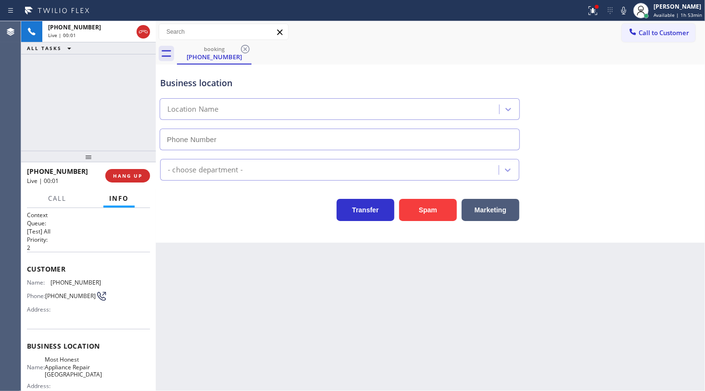
type input "(425) 225-3535"
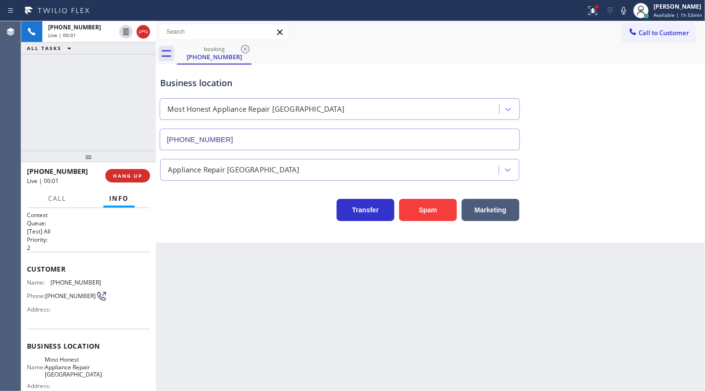
click at [126, 183] on div "+14259549222 Live | 00:01 HANG UP" at bounding box center [88, 175] width 123 height 25
click at [130, 174] on span "HANG UP" at bounding box center [127, 175] width 29 height 7
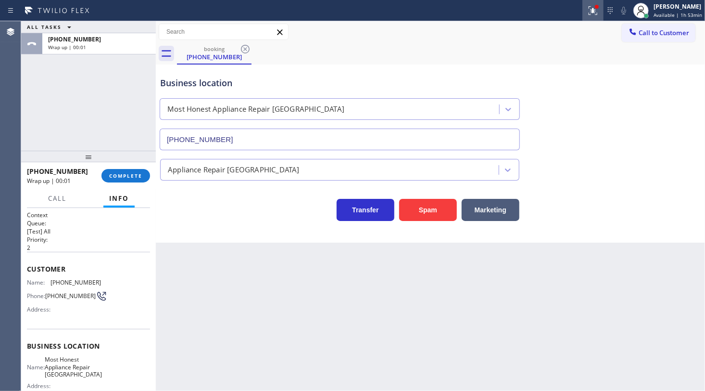
click at [587, 5] on div at bounding box center [592, 11] width 21 height 12
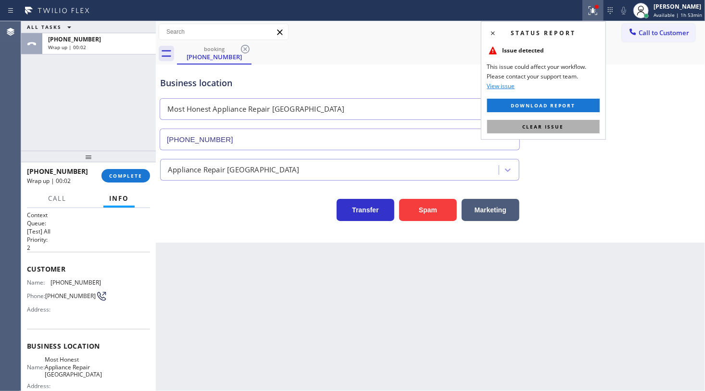
click at [580, 123] on button "Clear issue" at bounding box center [543, 126] width 113 height 13
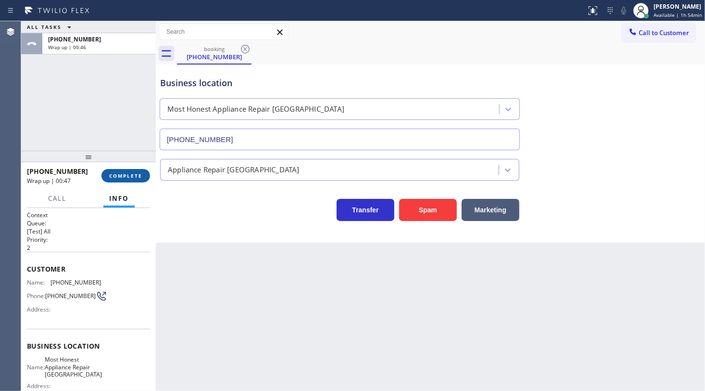
click at [130, 174] on span "COMPLETE" at bounding box center [125, 175] width 33 height 7
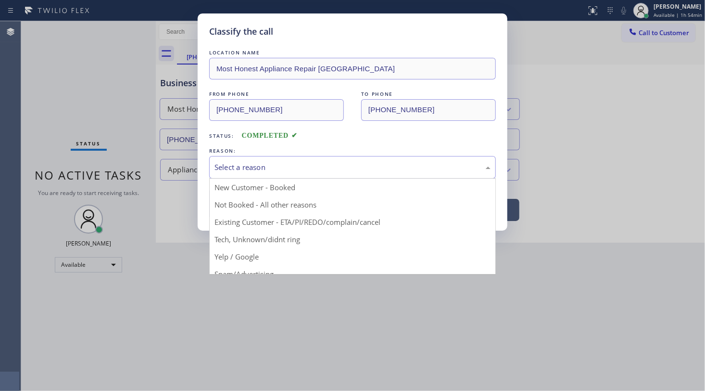
click at [223, 168] on div "Select a reason" at bounding box center [353, 167] width 276 height 11
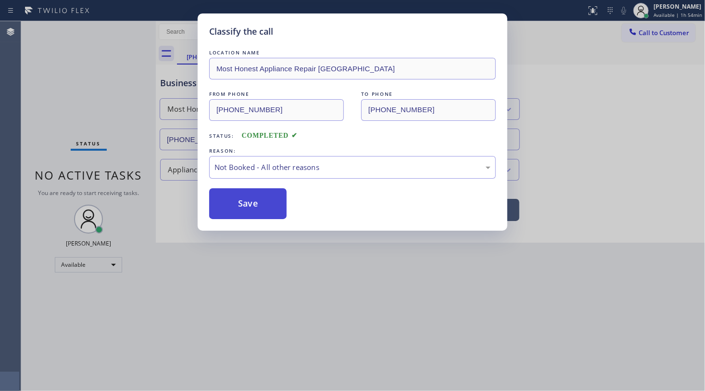
click at [236, 210] on button "Save" at bounding box center [247, 203] width 77 height 31
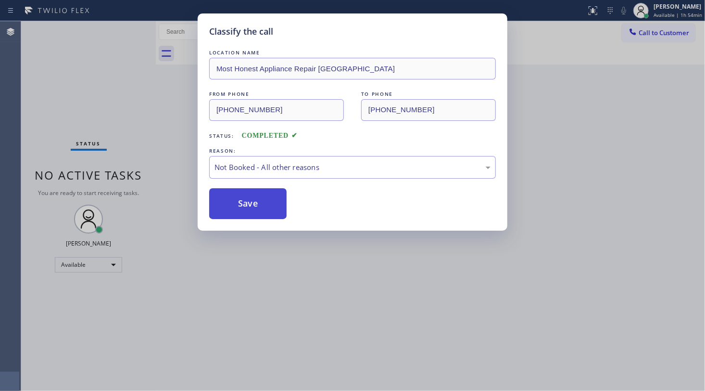
click at [236, 210] on button "Save" at bounding box center [247, 203] width 77 height 31
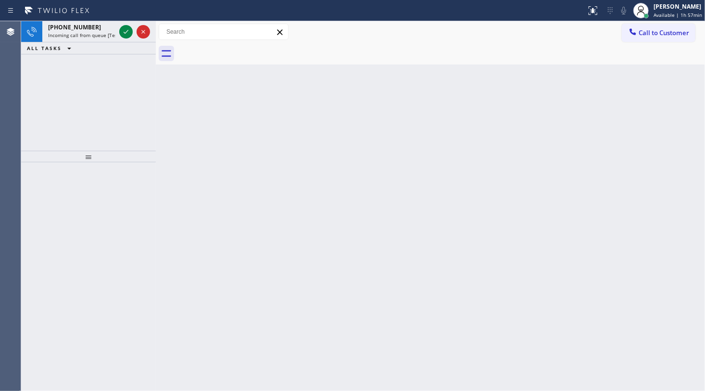
drag, startPoint x: 48, startPoint y: 89, endPoint x: 91, endPoint y: 59, distance: 52.2
click at [65, 77] on div "+17143055140 Incoming call from queue [Test] All ALL TASKS ALL TASKS ACTIVE TAS…" at bounding box center [88, 85] width 135 height 129
click at [127, 29] on icon at bounding box center [126, 32] width 12 height 12
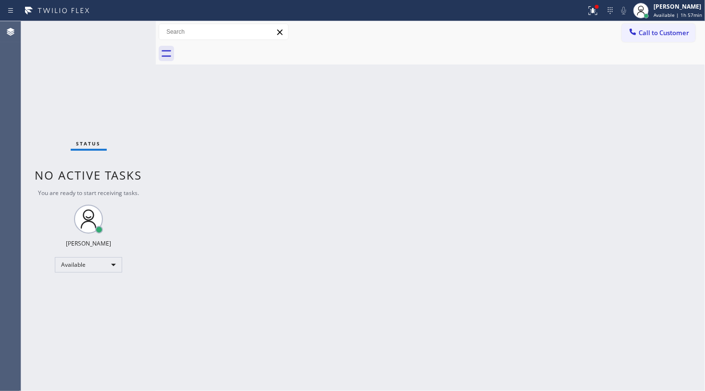
drag, startPoint x: 428, startPoint y: 164, endPoint x: 436, endPoint y: 156, distance: 11.6
click at [432, 160] on div "Back to Dashboard Change Sender ID Customers Technicians Select a contact Outbo…" at bounding box center [430, 205] width 549 height 369
click at [593, 13] on icon at bounding box center [593, 10] width 9 height 9
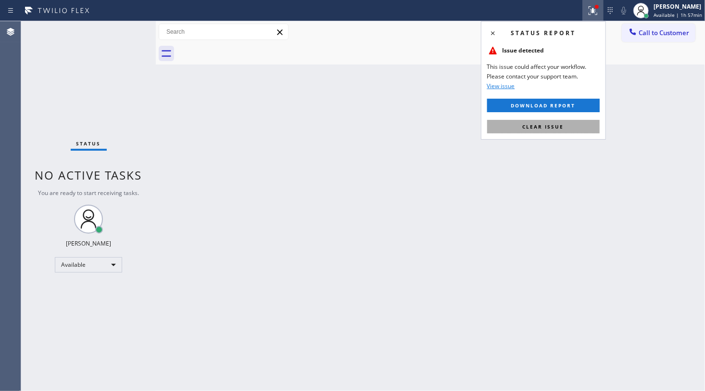
click at [570, 125] on button "Clear issue" at bounding box center [543, 126] width 113 height 13
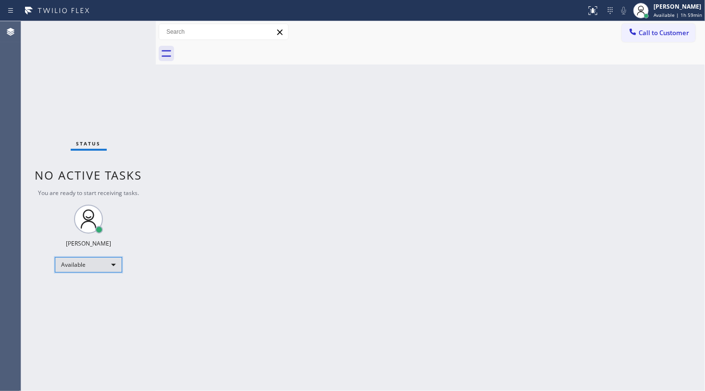
click at [75, 266] on div "Available" at bounding box center [88, 264] width 67 height 15
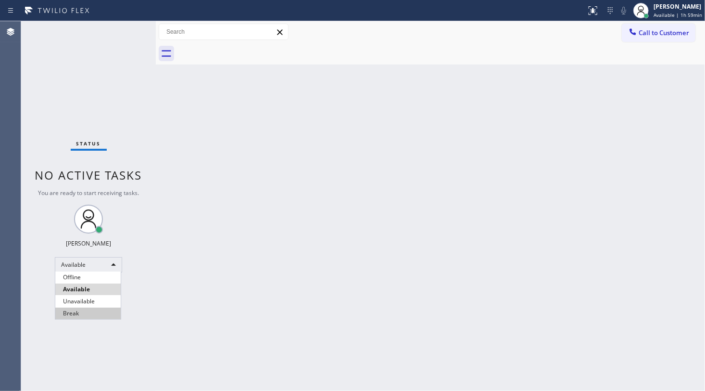
click at [79, 311] on li "Break" at bounding box center [87, 313] width 65 height 12
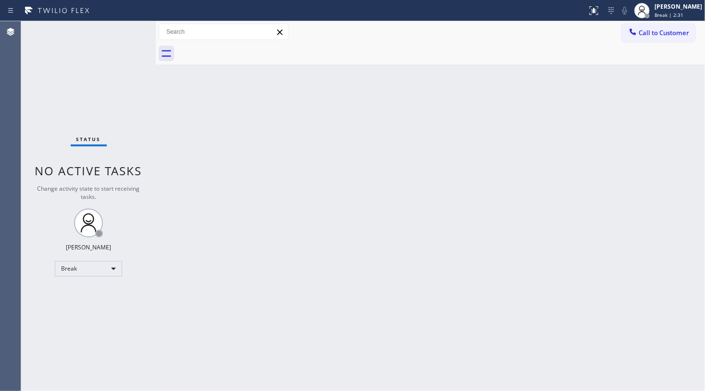
click at [68, 87] on div "Status No active tasks Change activity state to start receiving tasks. JENIZA A…" at bounding box center [88, 205] width 135 height 369
click at [63, 101] on div "Status No active tasks Change activity state to start receiving tasks. JENIZA A…" at bounding box center [88, 205] width 135 height 369
click at [74, 273] on div "Break" at bounding box center [88, 268] width 67 height 15
click at [75, 291] on li "Available" at bounding box center [87, 293] width 65 height 12
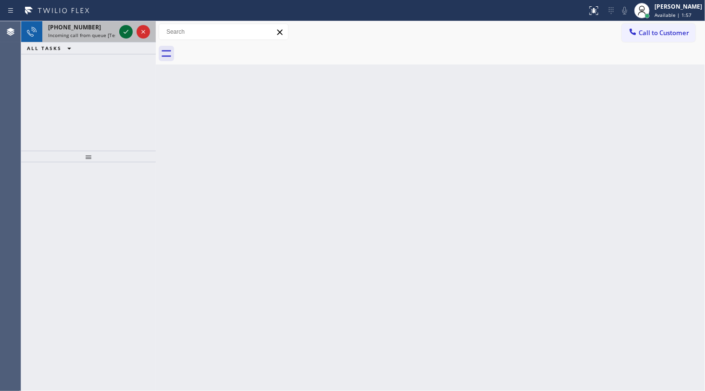
click at [128, 33] on icon at bounding box center [126, 32] width 12 height 12
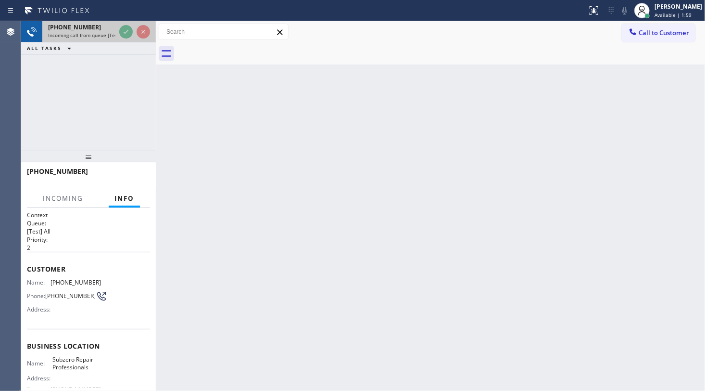
click at [129, 24] on div at bounding box center [134, 31] width 35 height 21
click at [129, 23] on div at bounding box center [134, 31] width 35 height 21
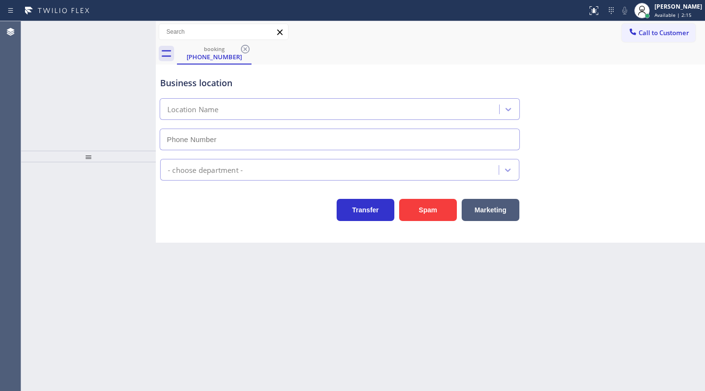
type input "[PHONE_NUMBER]"
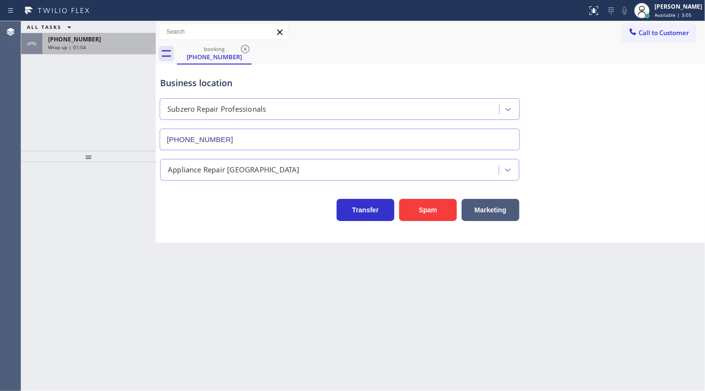
click at [87, 41] on span "+13103659954" at bounding box center [74, 39] width 53 height 8
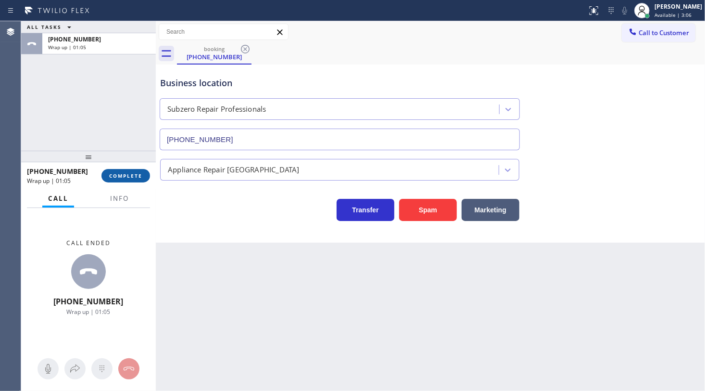
click at [120, 170] on button "COMPLETE" at bounding box center [125, 175] width 49 height 13
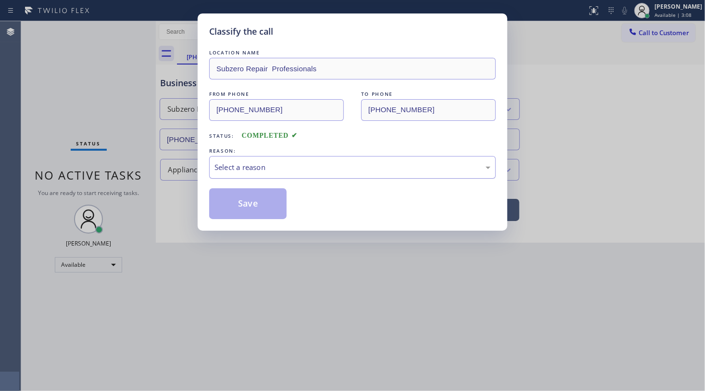
drag, startPoint x: 290, startPoint y: 172, endPoint x: 285, endPoint y: 176, distance: 5.5
click at [289, 172] on div "Select a reason" at bounding box center [352, 167] width 287 height 23
click at [241, 204] on button "Save" at bounding box center [247, 203] width 77 height 31
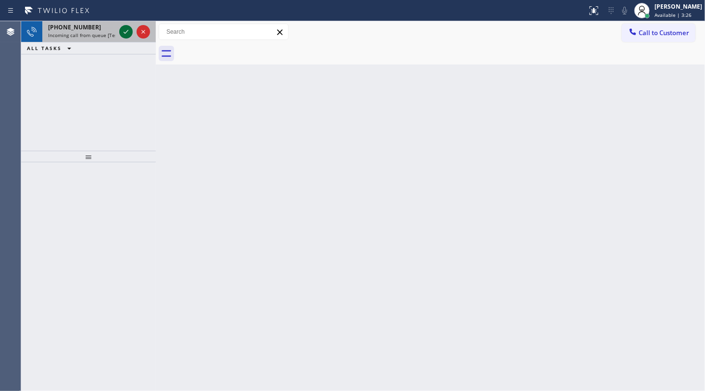
click at [127, 34] on icon at bounding box center [126, 32] width 12 height 12
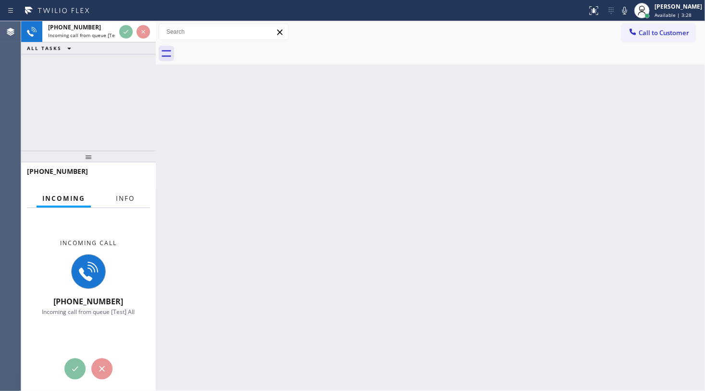
click at [123, 205] on div "Info" at bounding box center [125, 198] width 30 height 19
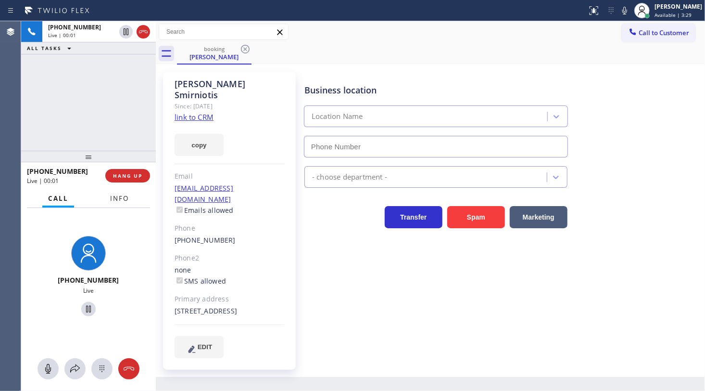
type input "(623) 244-4163"
click at [180, 112] on link "link to CRM" at bounding box center [194, 117] width 39 height 10
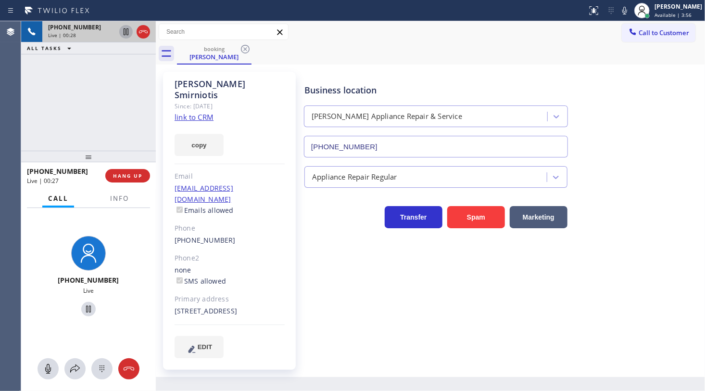
click at [126, 31] on icon at bounding box center [126, 32] width 12 height 12
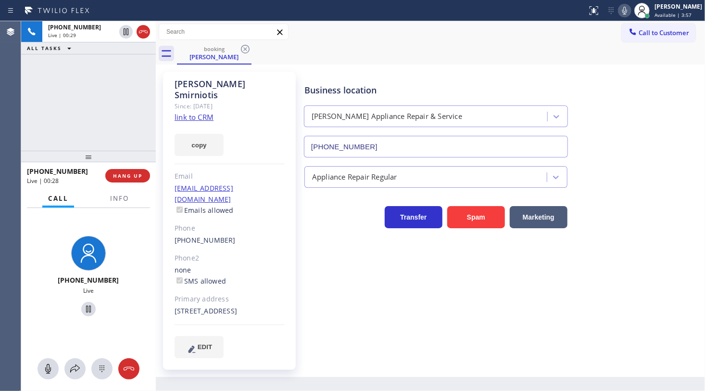
click at [629, 13] on icon at bounding box center [625, 11] width 12 height 12
click at [70, 60] on div "+16023638527 Live | 02:59 ALL TASKS ALL TASKS ACTIVE TASKS TASKS IN WRAP UP" at bounding box center [88, 85] width 135 height 129
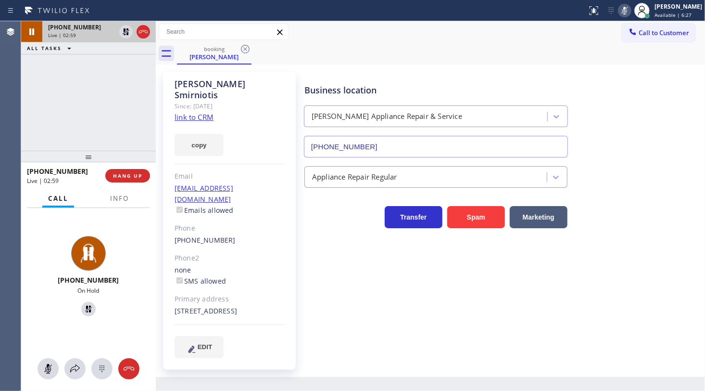
drag, startPoint x: 130, startPoint y: 24, endPoint x: 120, endPoint y: 29, distance: 11.2
click at [127, 26] on div at bounding box center [134, 31] width 35 height 21
click at [120, 29] on icon at bounding box center [126, 32] width 12 height 12
click at [629, 8] on icon at bounding box center [625, 11] width 12 height 12
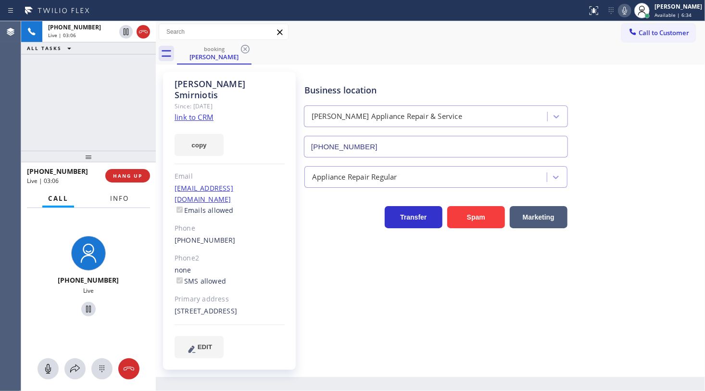
click at [110, 200] on span "Info" at bounding box center [119, 198] width 19 height 9
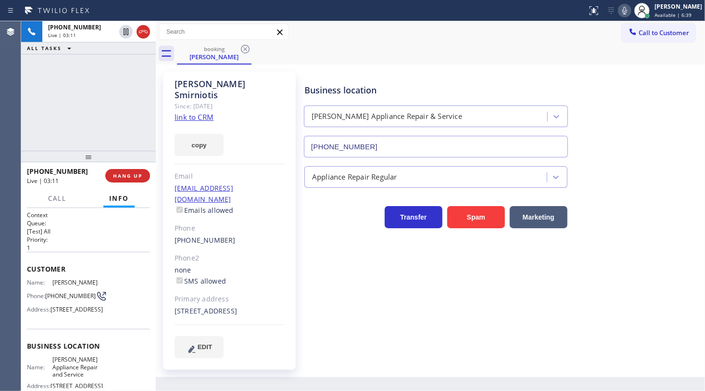
click at [105, 116] on div "+16023638527 Live | 03:11 ALL TASKS ALL TASKS ACTIVE TASKS TASKS IN WRAP UP" at bounding box center [88, 85] width 135 height 129
click at [144, 115] on div "+16023638527 Live | 03:24 ALL TASKS ALL TASKS ACTIVE TASKS TASKS IN WRAP UP" at bounding box center [88, 85] width 135 height 129
click at [53, 108] on div "+16023638527 Live | 04:05 ALL TASKS ALL TASKS ACTIVE TASKS TASKS IN WRAP UP" at bounding box center [88, 85] width 135 height 129
click at [624, 11] on icon at bounding box center [624, 11] width 5 height 8
click at [624, 11] on icon at bounding box center [625, 11] width 12 height 12
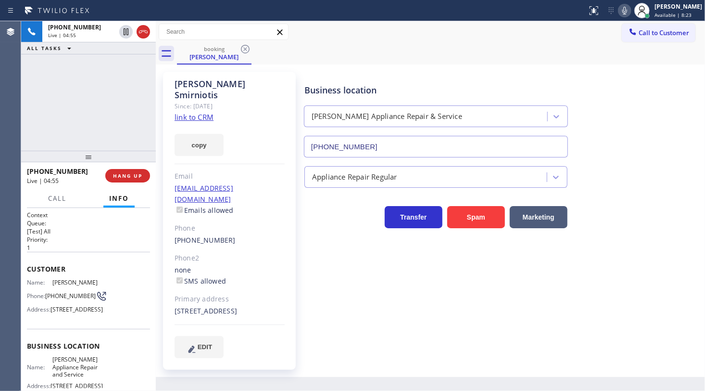
click at [101, 89] on div "+16023638527 Live | 04:55 ALL TASKS ALL TASKS ACTIVE TASKS TASKS IN WRAP UP" at bounding box center [88, 85] width 135 height 129
click at [511, 88] on div "Business location" at bounding box center [435, 90] width 263 height 13
click at [28, 95] on div "+16023638527 Live | 05:17 ALL TASKS ALL TASKS ACTIVE TASKS TASKS IN WRAP UP" at bounding box center [88, 85] width 135 height 129
click at [72, 101] on div "+16023638527 Live | 05:23 ALL TASKS ALL TASKS ACTIVE TASKS TASKS IN WRAP UP" at bounding box center [88, 85] width 135 height 129
click at [626, 10] on icon at bounding box center [625, 11] width 12 height 12
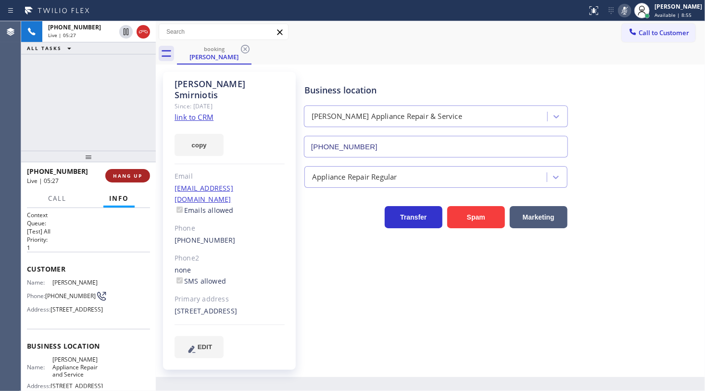
click at [125, 176] on span "HANG UP" at bounding box center [127, 175] width 29 height 7
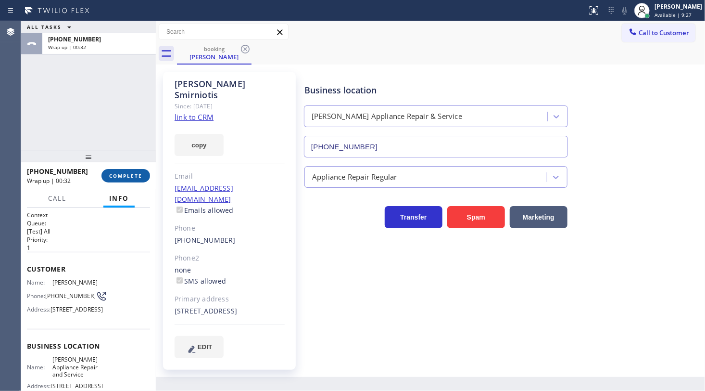
click at [115, 173] on span "COMPLETE" at bounding box center [125, 175] width 33 height 7
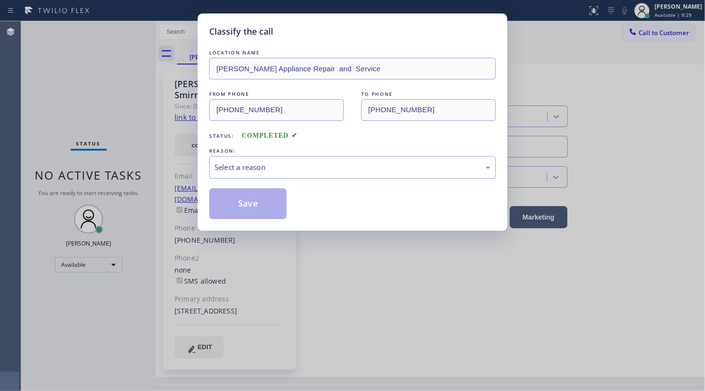
click at [266, 160] on div "Select a reason" at bounding box center [352, 167] width 287 height 23
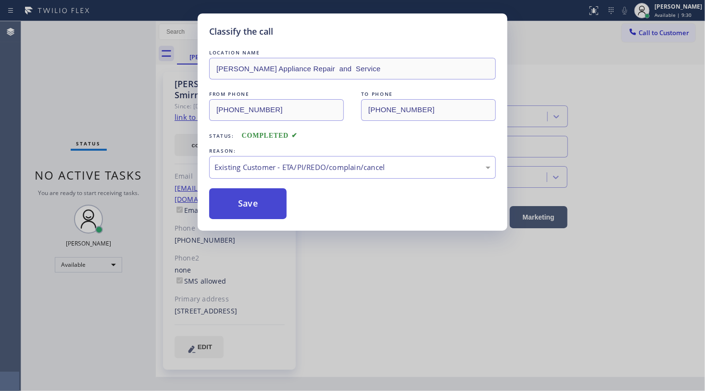
click at [245, 207] on button "Save" at bounding box center [247, 203] width 77 height 31
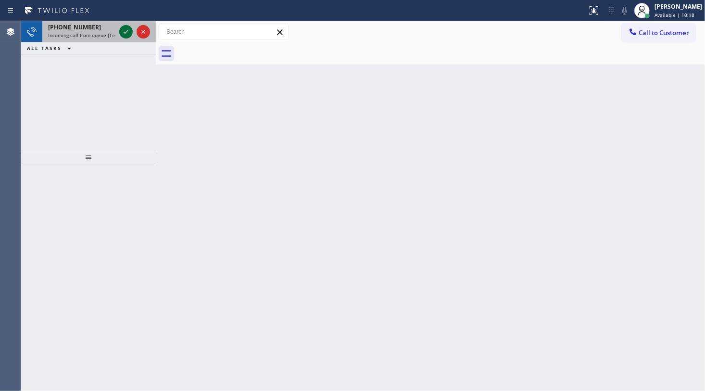
click at [127, 33] on icon at bounding box center [126, 32] width 12 height 12
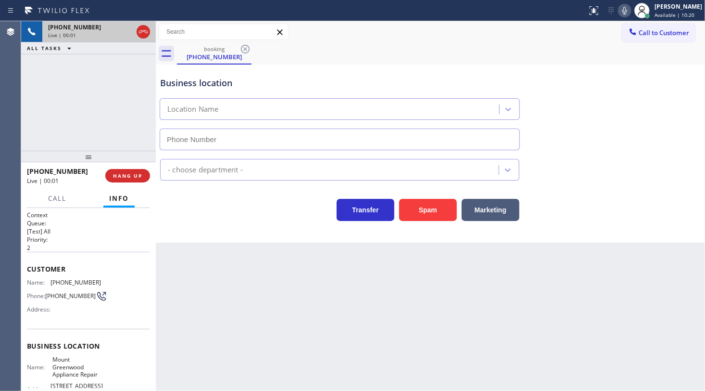
type input "(708) 938-3054"
click at [123, 173] on span "HANG UP" at bounding box center [127, 175] width 29 height 7
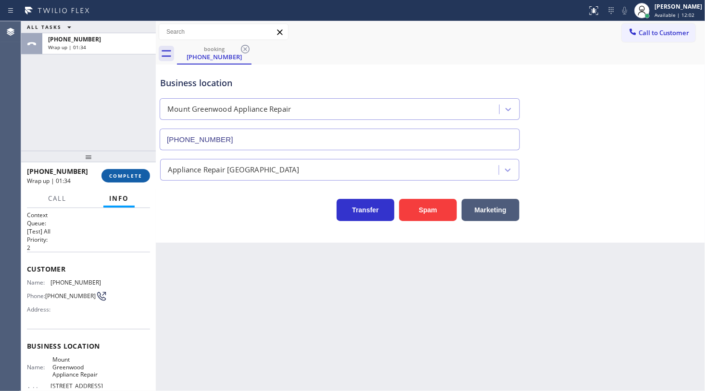
click at [130, 172] on button "COMPLETE" at bounding box center [125, 175] width 49 height 13
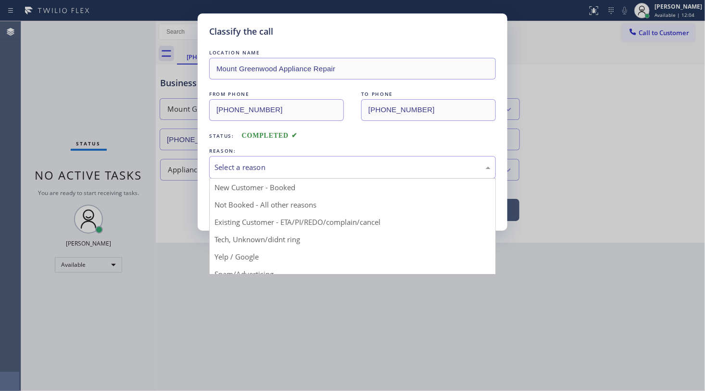
click at [218, 170] on div "Select a reason" at bounding box center [353, 167] width 276 height 11
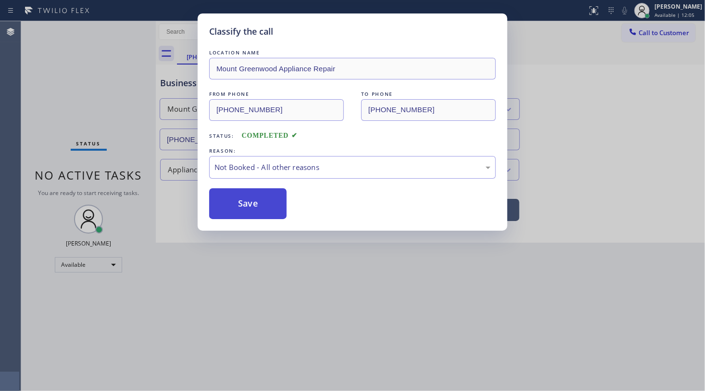
click at [226, 206] on button "Save" at bounding box center [247, 203] width 77 height 31
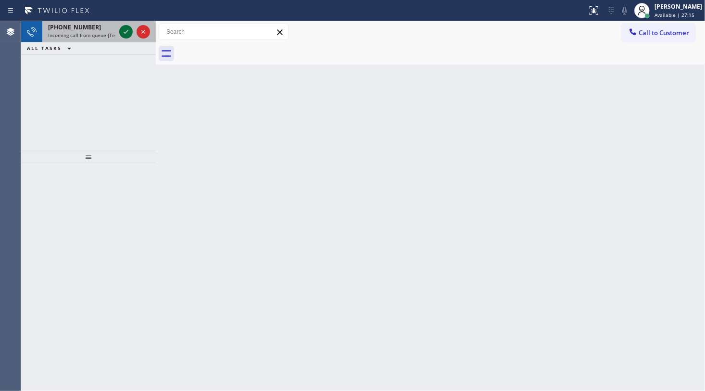
click at [120, 32] on icon at bounding box center [126, 32] width 12 height 12
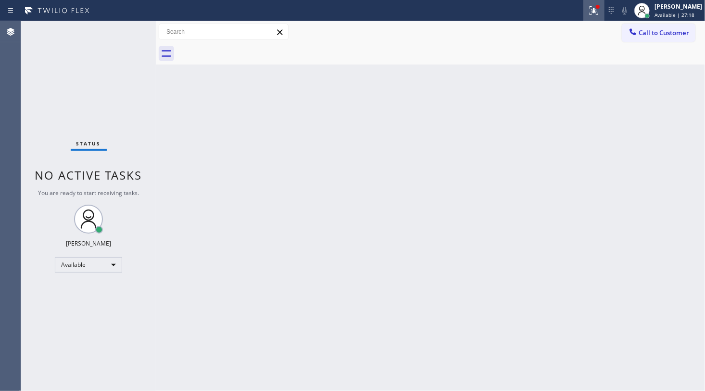
click at [590, 7] on icon at bounding box center [594, 11] width 12 height 12
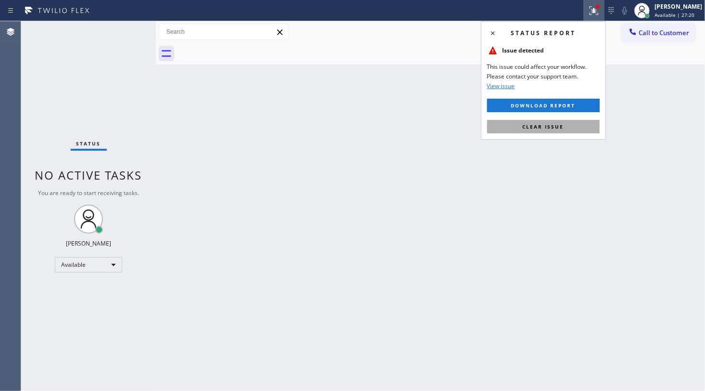
click at [568, 124] on button "Clear issue" at bounding box center [543, 126] width 113 height 13
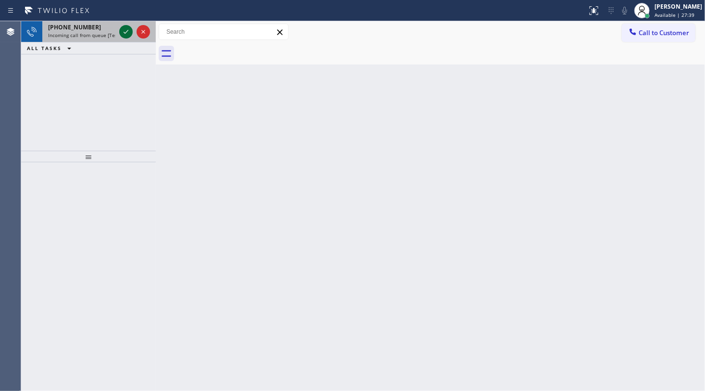
click at [123, 29] on icon at bounding box center [126, 32] width 12 height 12
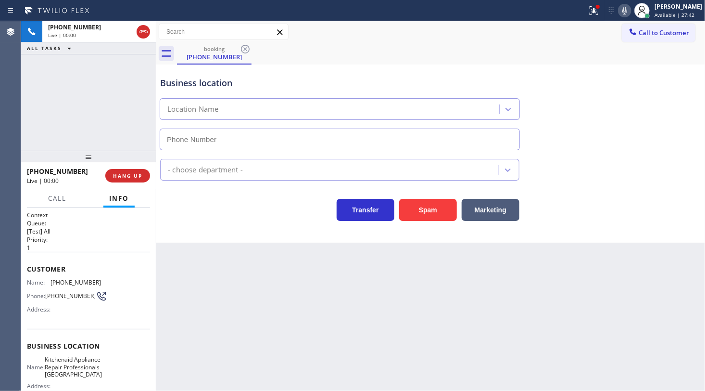
type input "(817) 873-6588"
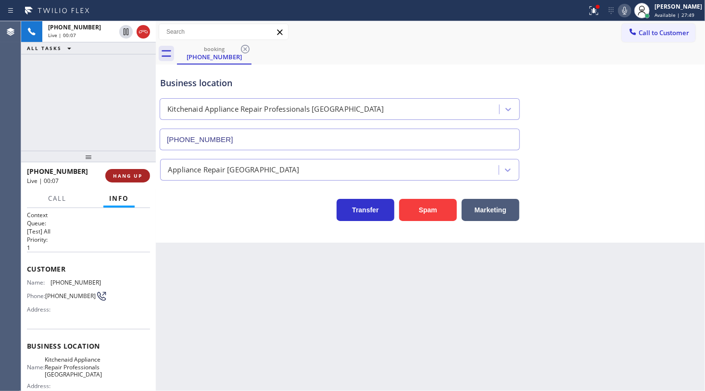
click at [138, 176] on span "HANG UP" at bounding box center [127, 175] width 29 height 7
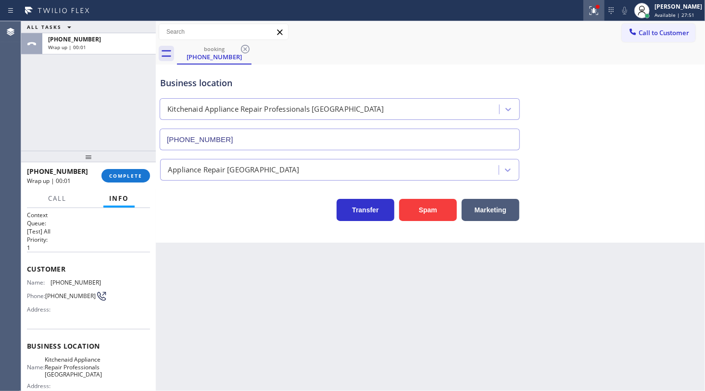
click at [592, 7] on icon at bounding box center [594, 11] width 12 height 12
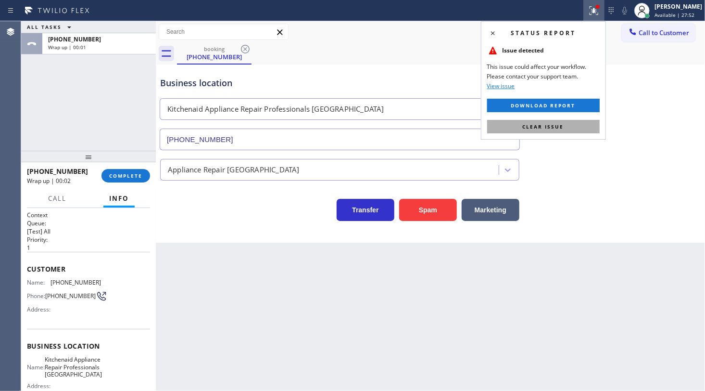
click at [577, 130] on button "Clear issue" at bounding box center [543, 126] width 113 height 13
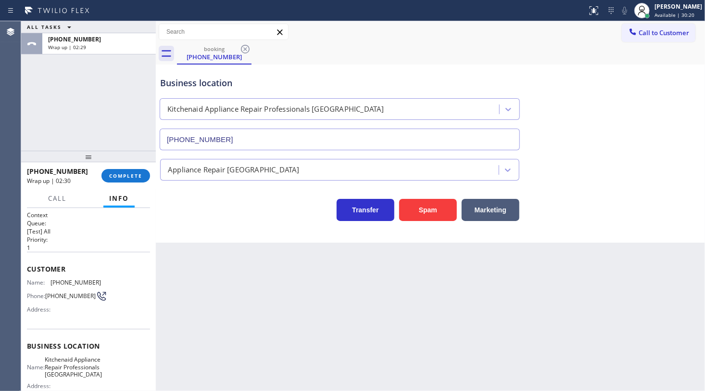
click at [141, 166] on div "+19014806378 Wrap up | 02:30 COMPLETE" at bounding box center [88, 175] width 123 height 25
click at [151, 179] on div "+19014806378 Wrap up | 02:31 COMPLETE" at bounding box center [88, 175] width 135 height 27
click at [146, 177] on button "COMPLETE" at bounding box center [125, 175] width 49 height 13
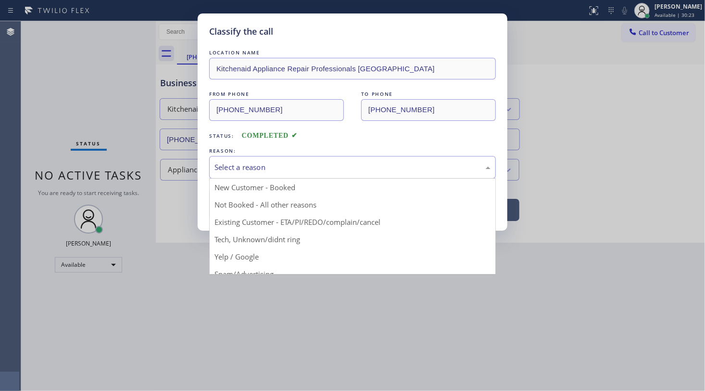
click at [228, 167] on div "Select a reason" at bounding box center [353, 167] width 276 height 11
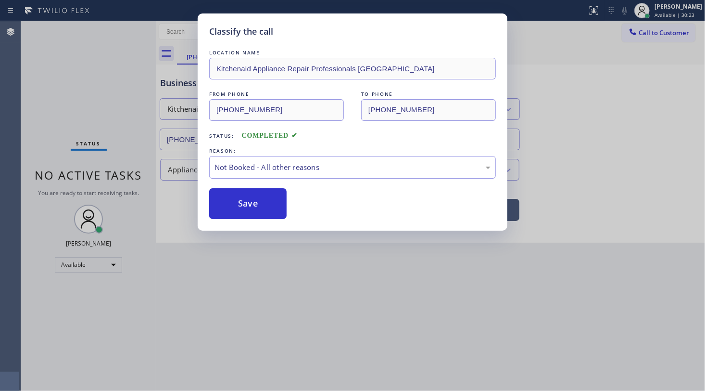
click at [240, 203] on button "Save" at bounding box center [247, 203] width 77 height 31
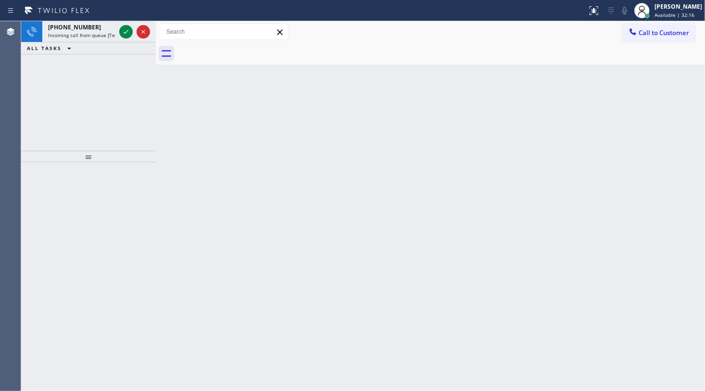
click at [131, 82] on div "+17869817856 Incoming call from queue [Test] All ALL TASKS ALL TASKS ACTIVE TAS…" at bounding box center [88, 85] width 135 height 129
click at [122, 31] on icon at bounding box center [126, 32] width 12 height 12
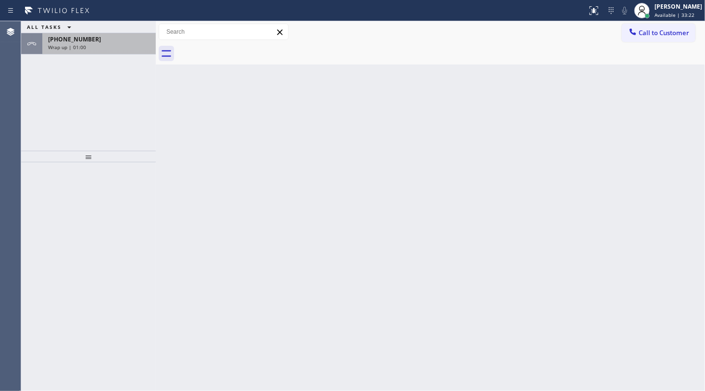
drag, startPoint x: 91, startPoint y: 38, endPoint x: 106, endPoint y: 105, distance: 68.4
click at [91, 39] on div "[PHONE_NUMBER]" at bounding box center [99, 39] width 102 height 8
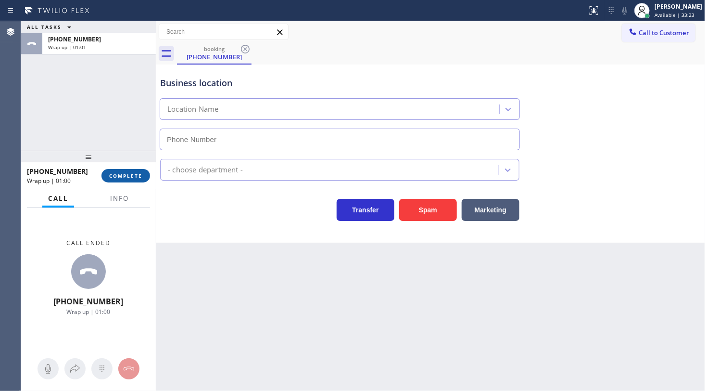
click at [129, 178] on button "COMPLETE" at bounding box center [125, 175] width 49 height 13
type input "[PHONE_NUMBER]"
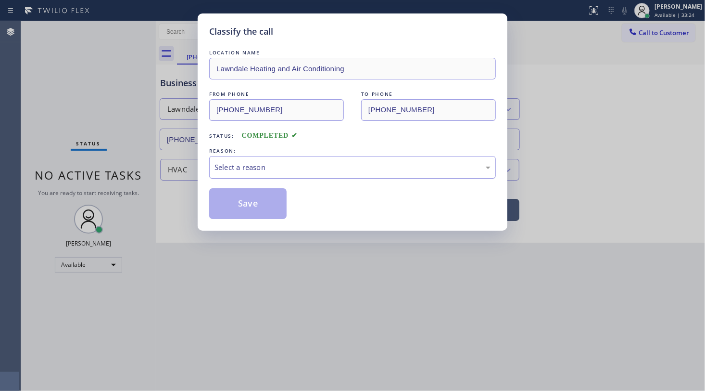
drag, startPoint x: 245, startPoint y: 169, endPoint x: 244, endPoint y: 176, distance: 6.3
click at [245, 175] on div "Select a reason" at bounding box center [352, 167] width 287 height 23
click at [243, 200] on button "Save" at bounding box center [247, 203] width 77 height 31
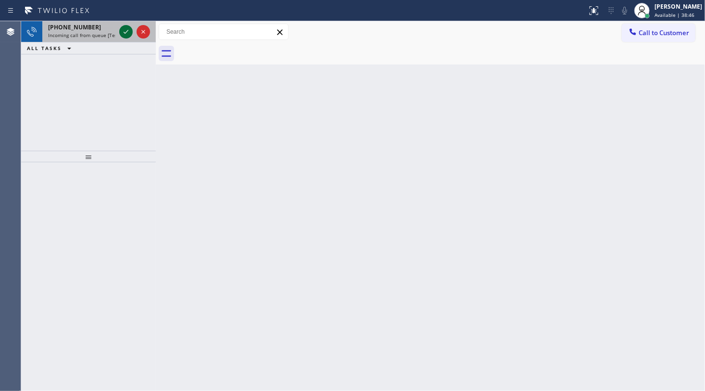
click at [124, 28] on icon at bounding box center [126, 32] width 12 height 12
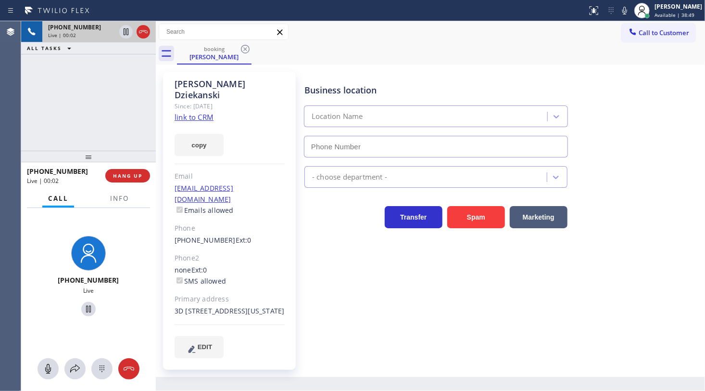
type input "[PHONE_NUMBER]"
click at [182, 112] on link "link to CRM" at bounding box center [194, 117] width 39 height 10
click at [624, 12] on icon at bounding box center [625, 11] width 12 height 12
click at [124, 29] on icon at bounding box center [126, 31] width 5 height 7
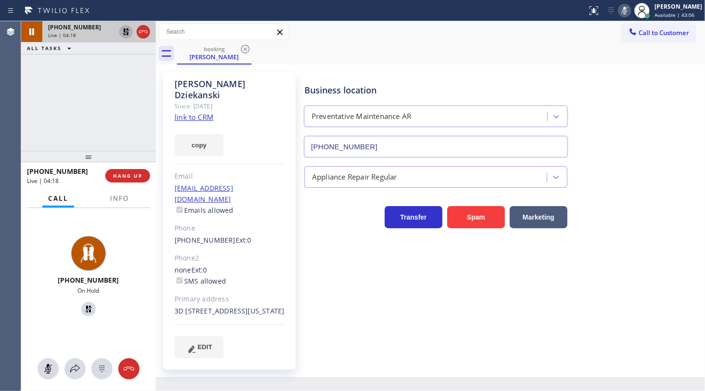
drag, startPoint x: 75, startPoint y: 110, endPoint x: 83, endPoint y: 83, distance: 28.6
click at [76, 98] on div "[PHONE_NUMBER] Live | 04:18 ALL TASKS ALL TASKS ACTIVE TASKS TASKS IN WRAP UP" at bounding box center [88, 85] width 135 height 129
click at [125, 32] on icon at bounding box center [126, 32] width 12 height 12
click at [623, 10] on icon at bounding box center [625, 11] width 12 height 12
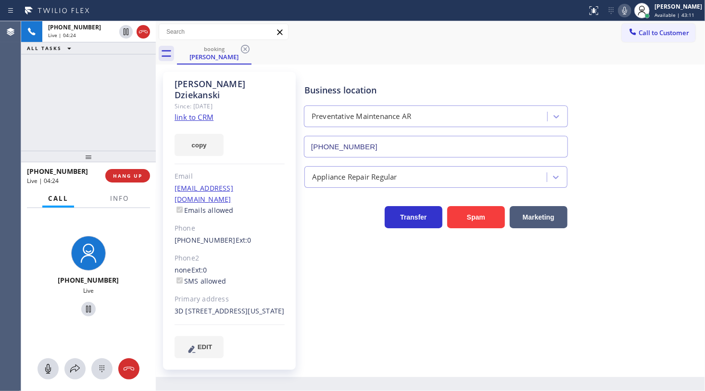
click at [51, 70] on div "[PHONE_NUMBER] Live | 04:24 ALL TASKS ALL TASKS ACTIVE TASKS TASKS IN WRAP UP" at bounding box center [88, 85] width 135 height 129
click at [81, 82] on div "[PHONE_NUMBER] Live | 04:26 ALL TASKS ALL TASKS ACTIVE TASKS TASKS IN WRAP UP" at bounding box center [88, 85] width 135 height 129
click at [121, 201] on span "Info" at bounding box center [119, 198] width 19 height 9
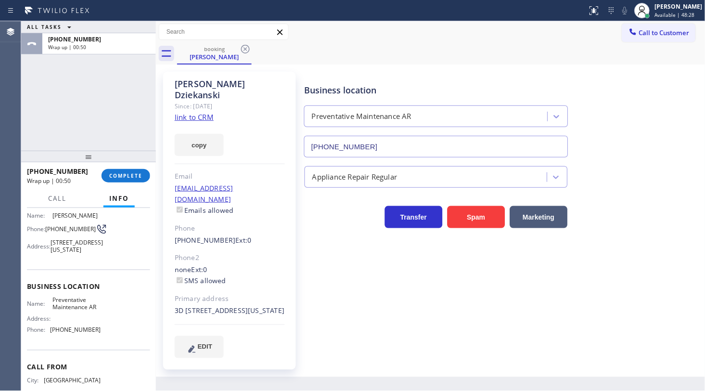
scroll to position [111, 0]
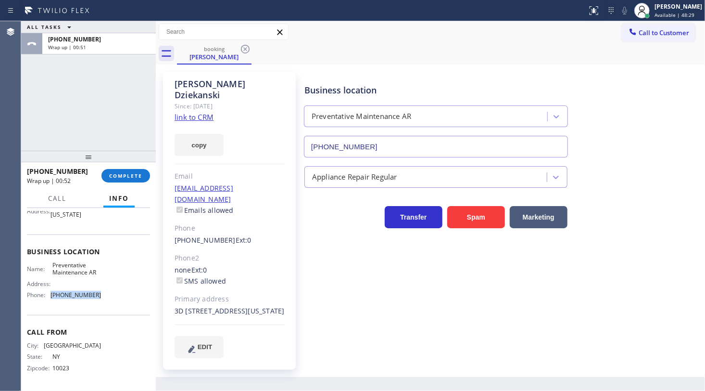
drag, startPoint x: 52, startPoint y: 295, endPoint x: 110, endPoint y: 301, distance: 58.0
click at [110, 301] on div "Name: Preventative Maintenance AR Address: Phone: [PHONE_NUMBER]" at bounding box center [88, 281] width 123 height 41
copy span "[PHONE_NUMBER]"
click at [121, 175] on span "COMPLETE" at bounding box center [125, 175] width 33 height 7
click at [132, 173] on button "COMPLETE" at bounding box center [125, 175] width 49 height 13
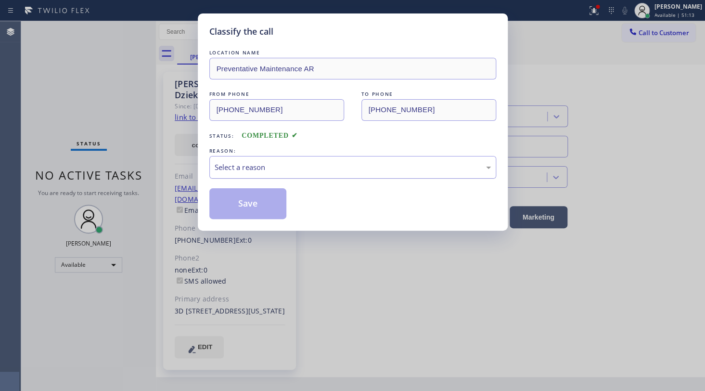
click at [246, 174] on div "Select a reason" at bounding box center [352, 167] width 287 height 23
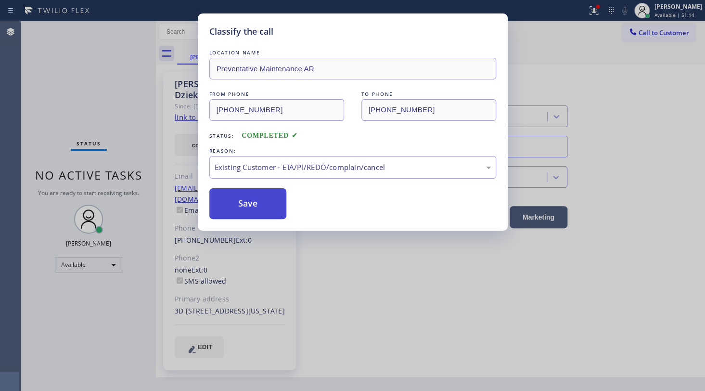
click at [248, 215] on button "Save" at bounding box center [247, 203] width 77 height 31
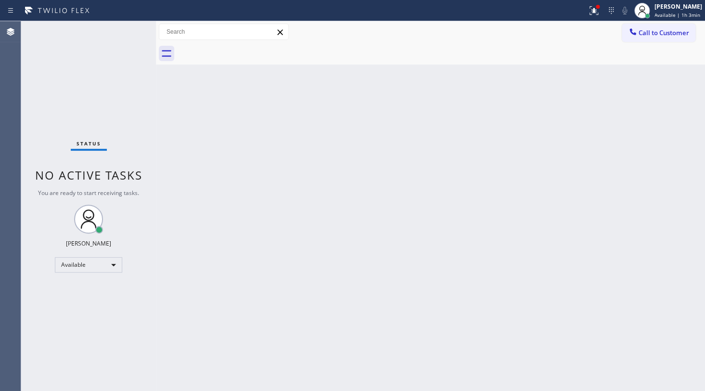
click at [126, 31] on div "Status No active tasks You are ready to start receiving tasks. JENIZA ALCAYDE A…" at bounding box center [88, 205] width 135 height 369
drag, startPoint x: 590, startPoint y: 16, endPoint x: 563, endPoint y: 84, distance: 73.4
click at [582, 38] on div "Status report Issues detected These issues could affect your workflow. Please c…" at bounding box center [352, 195] width 705 height 391
drag, startPoint x: 594, startPoint y: 16, endPoint x: 583, endPoint y: 58, distance: 43.3
click at [593, 19] on button at bounding box center [593, 10] width 21 height 21
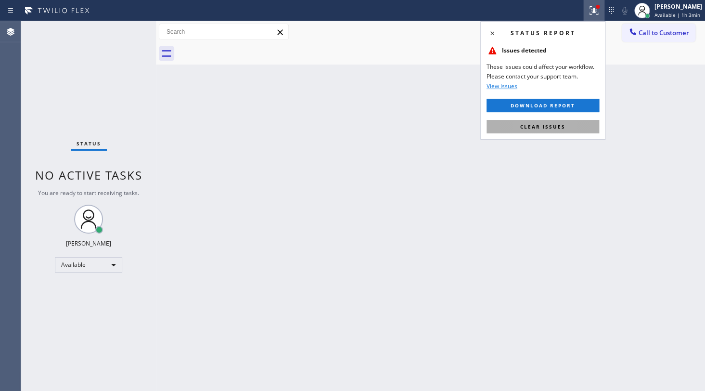
click at [560, 123] on button "Clear issues" at bounding box center [542, 126] width 113 height 13
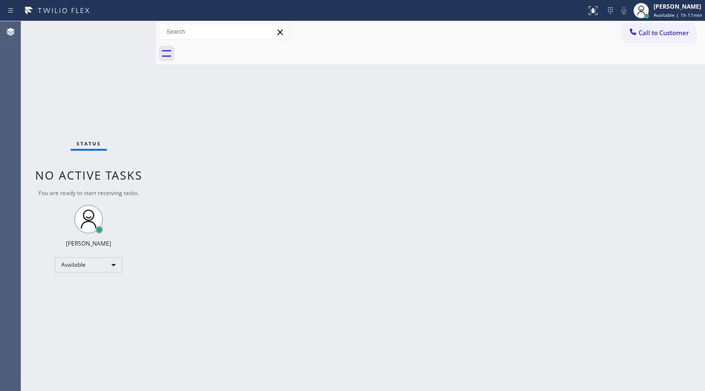
click at [296, 266] on div "Back to Dashboard Change Sender ID Customers Technicians Select a contact Outbo…" at bounding box center [430, 205] width 549 height 369
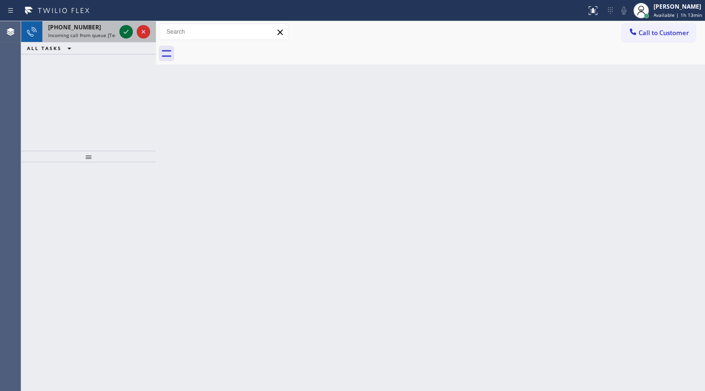
click at [129, 29] on icon at bounding box center [126, 32] width 12 height 12
click at [127, 31] on icon at bounding box center [126, 32] width 5 height 4
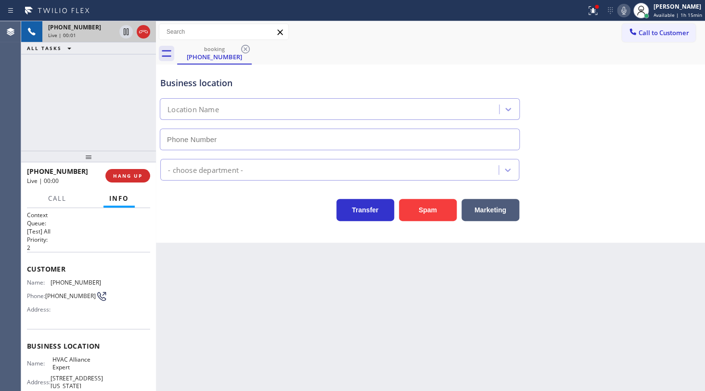
type input "[PHONE_NUMBER]"
click at [603, 5] on div at bounding box center [592, 11] width 21 height 12
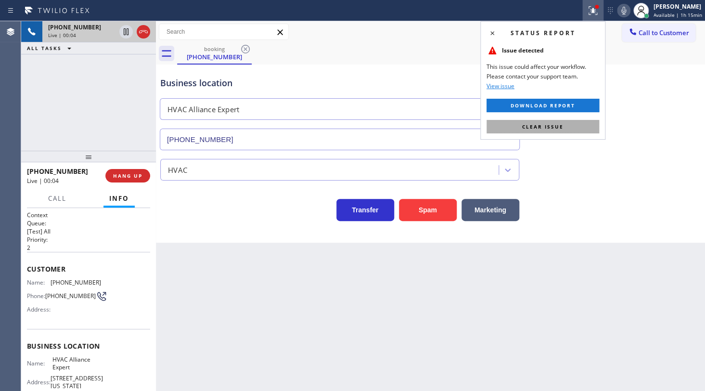
click at [566, 128] on button "Clear issue" at bounding box center [542, 126] width 113 height 13
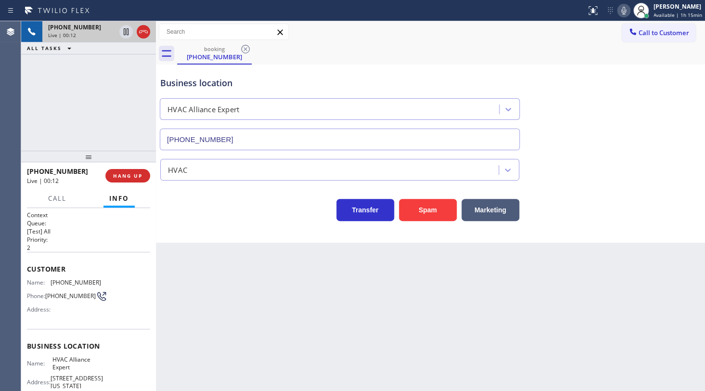
click at [130, 91] on div "[PHONE_NUMBER] Live | 00:12 ALL TASKS ALL TASKS ACTIVE TASKS TASKS IN WRAP UP" at bounding box center [88, 85] width 135 height 129
click at [126, 178] on span "HANG UP" at bounding box center [127, 175] width 29 height 7
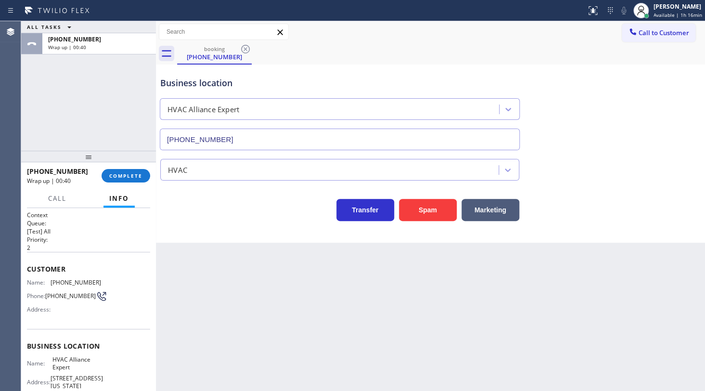
click at [505, 296] on div "Back to Dashboard Change Sender ID Customers Technicians Select a contact Outbo…" at bounding box center [430, 205] width 549 height 369
click at [125, 178] on span "COMPLETE" at bounding box center [125, 175] width 33 height 7
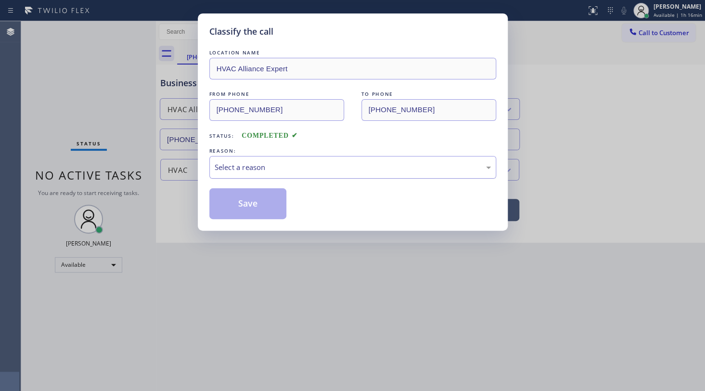
click at [240, 165] on div "Select a reason" at bounding box center [353, 167] width 276 height 11
click at [243, 205] on button "Save" at bounding box center [247, 203] width 77 height 31
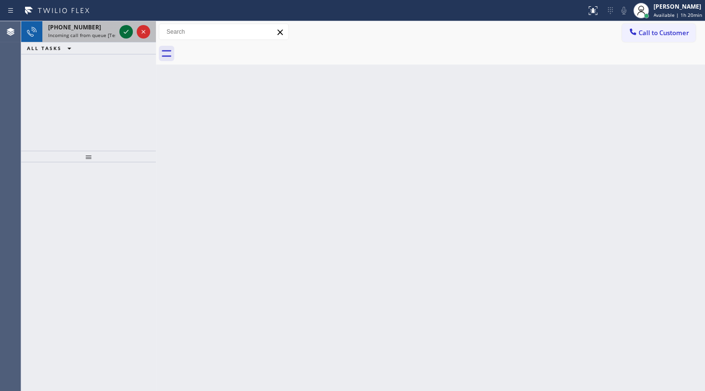
drag, startPoint x: 121, startPoint y: 24, endPoint x: 121, endPoint y: 33, distance: 8.7
click at [121, 32] on div at bounding box center [134, 31] width 35 height 21
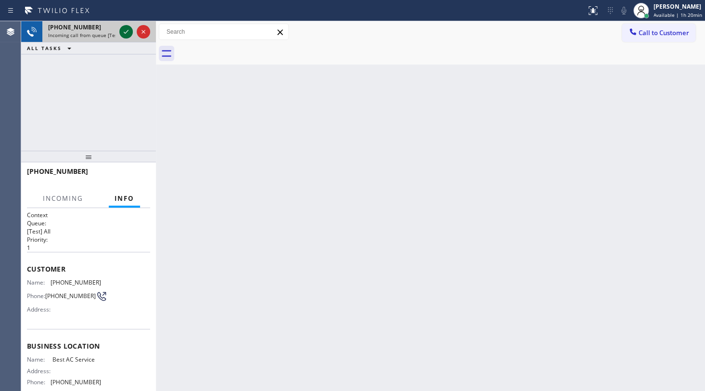
click at [122, 30] on icon at bounding box center [126, 32] width 12 height 12
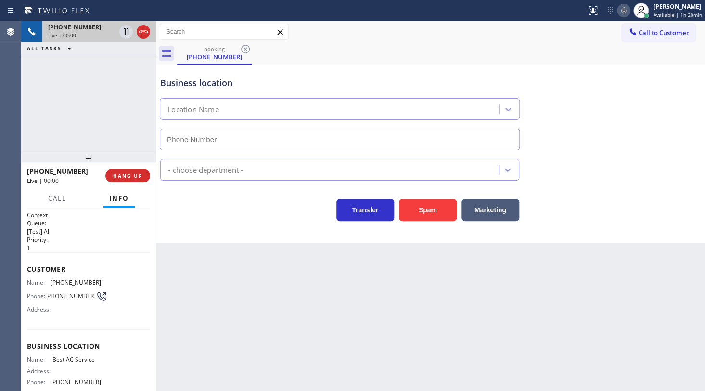
type input "[PHONE_NUMBER]"
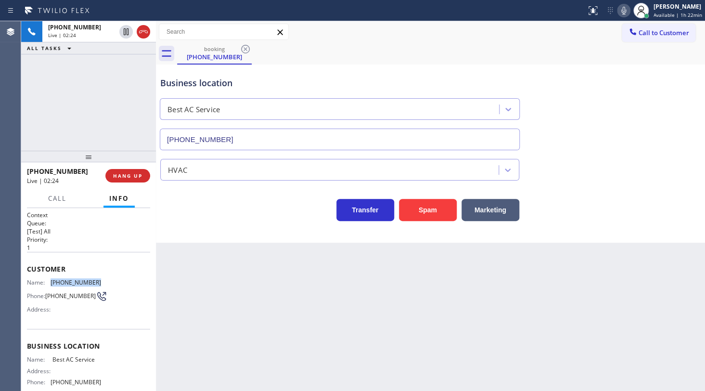
drag, startPoint x: 49, startPoint y: 279, endPoint x: 118, endPoint y: 283, distance: 69.4
click at [118, 283] on div "Name: [PHONE_NUMBER] Phone: [PHONE_NUMBER] Address:" at bounding box center [88, 297] width 123 height 38
copy div "[PHONE_NUMBER]"
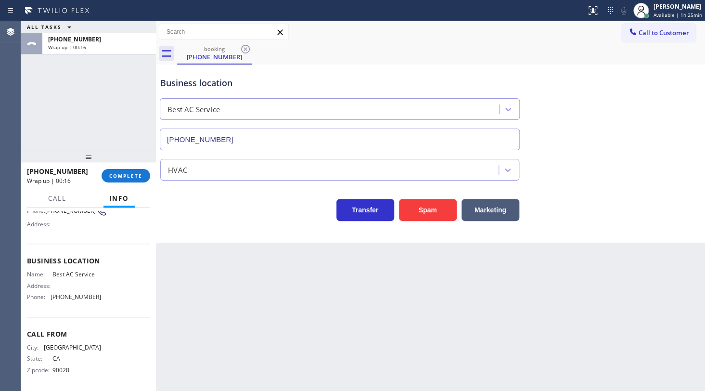
scroll to position [89, 0]
drag, startPoint x: 49, startPoint y: 302, endPoint x: 130, endPoint y: 302, distance: 80.8
click at [130, 302] on div "Name: Best AC Service Address: Phone: [PHONE_NUMBER]" at bounding box center [88, 285] width 123 height 34
copy div "[PHONE_NUMBER]"
drag, startPoint x: 50, startPoint y: 273, endPoint x: 119, endPoint y: 277, distance: 69.9
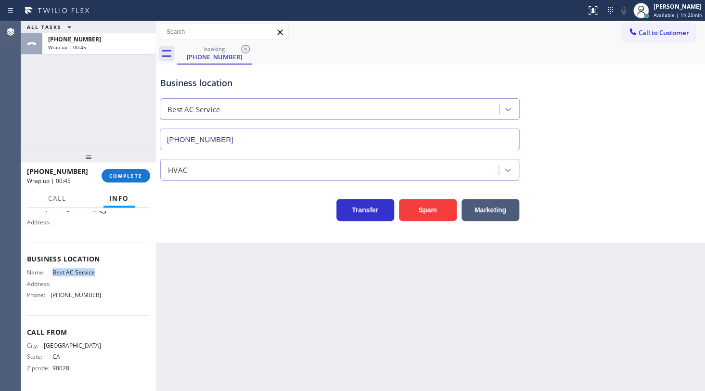
click at [119, 277] on div "Name: Best AC Service Address: Phone: [PHONE_NUMBER]" at bounding box center [88, 285] width 123 height 34
copy div "Best AC Service"
click at [129, 177] on span "COMPLETE" at bounding box center [125, 175] width 33 height 7
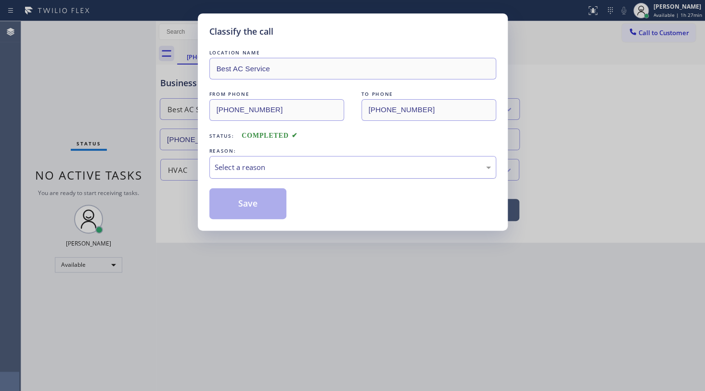
click at [257, 165] on div "Select a reason" at bounding box center [353, 167] width 276 height 11
click at [235, 202] on button "Save" at bounding box center [247, 203] width 77 height 31
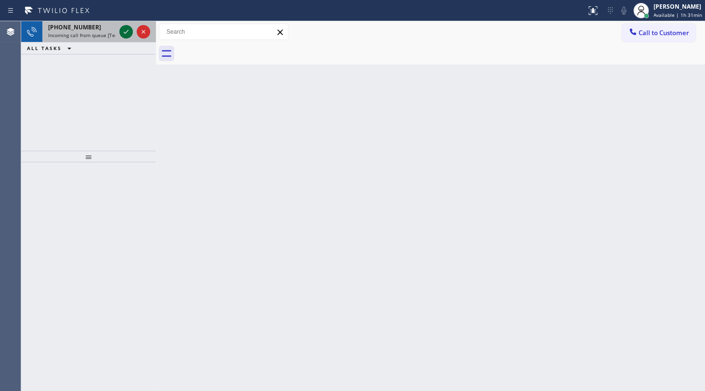
drag, startPoint x: 130, startPoint y: 36, endPoint x: 127, endPoint y: 32, distance: 5.2
click at [130, 36] on icon at bounding box center [126, 32] width 12 height 12
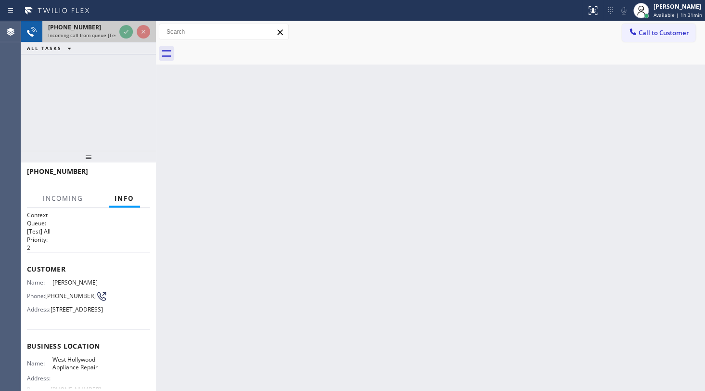
click at [130, 24] on div at bounding box center [134, 31] width 35 height 21
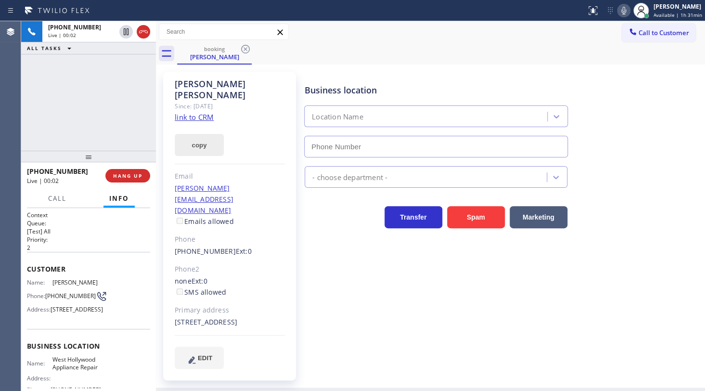
type input "[PHONE_NUMBER]"
click at [179, 112] on link "link to CRM" at bounding box center [194, 117] width 39 height 10
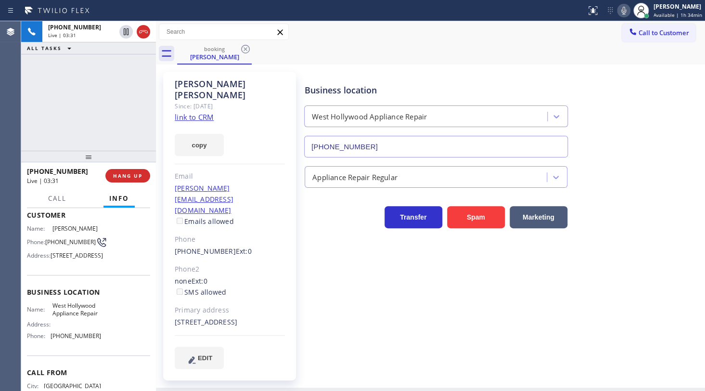
scroll to position [87, 0]
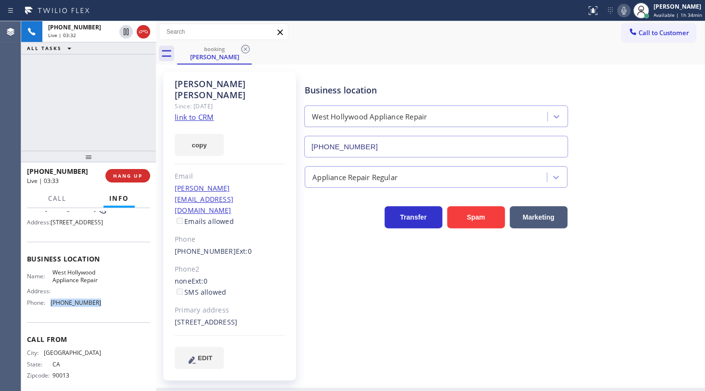
drag, startPoint x: 52, startPoint y: 326, endPoint x: 124, endPoint y: 329, distance: 72.2
click at [124, 310] on div "Name: [GEOGRAPHIC_DATA] Appliance Repair Address: Phone: [PHONE_NUMBER]" at bounding box center [88, 288] width 123 height 41
copy span "[PHONE_NUMBER]"
drag, startPoint x: 51, startPoint y: 292, endPoint x: 116, endPoint y: 304, distance: 66.0
click at [116, 304] on div "Name: [GEOGRAPHIC_DATA] Appliance Repair Address: Phone: [PHONE_NUMBER]" at bounding box center [88, 288] width 123 height 41
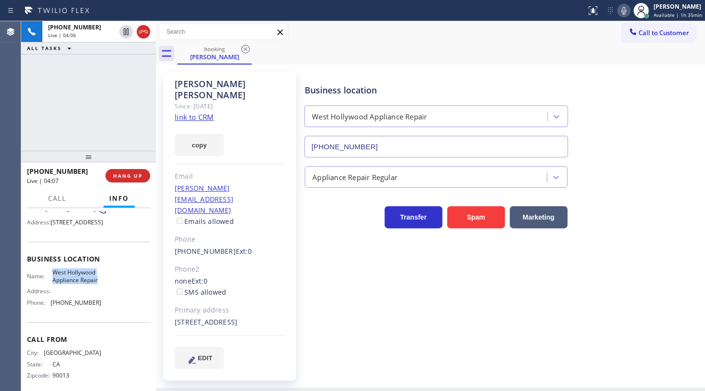
copy span "West Hollywood Appliance Repair"
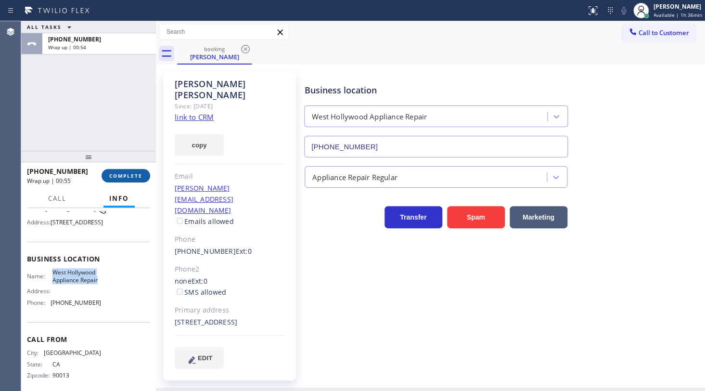
click at [122, 171] on button "COMPLETE" at bounding box center [125, 175] width 49 height 13
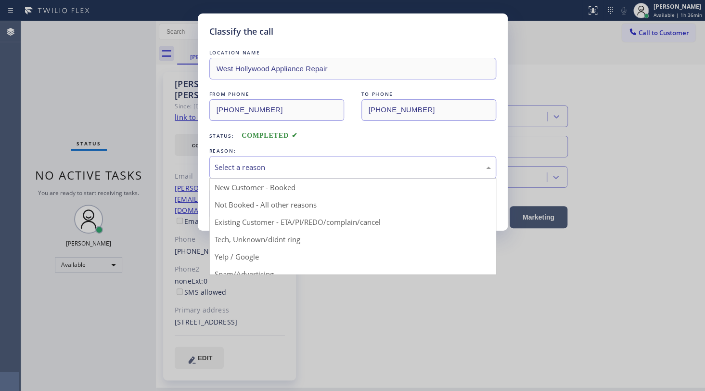
click at [229, 162] on div "Select a reason" at bounding box center [353, 167] width 276 height 11
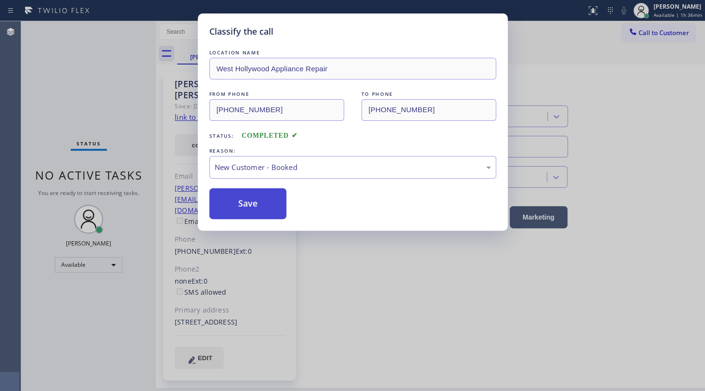
click at [226, 195] on button "Save" at bounding box center [247, 203] width 77 height 31
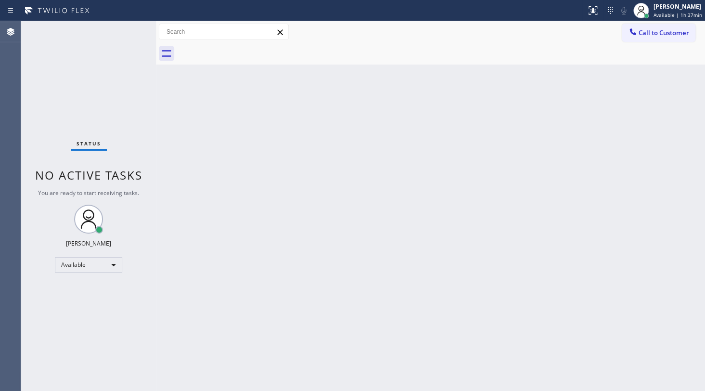
click at [431, 253] on div "Back to Dashboard Change Sender ID Customers Technicians Select a contact Outbo…" at bounding box center [430, 205] width 549 height 369
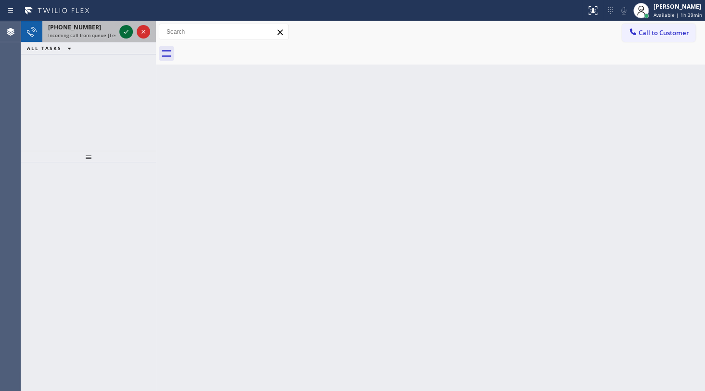
click at [126, 37] on icon at bounding box center [126, 32] width 12 height 12
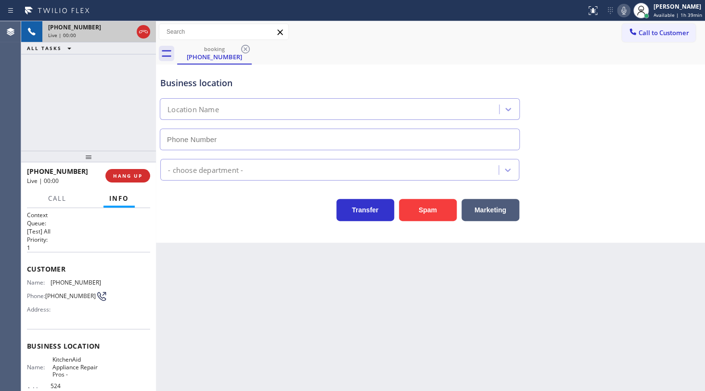
type input "[PHONE_NUMBER]"
click at [449, 60] on div "booking [PHONE_NUMBER] Call to Customer Outbound call Location Search location …" at bounding box center [430, 131] width 549 height 221
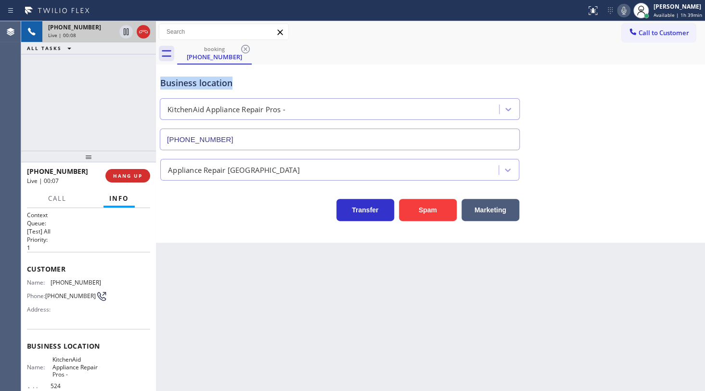
click at [622, 13] on icon at bounding box center [624, 11] width 12 height 12
click at [133, 175] on span "HANG UP" at bounding box center [127, 175] width 29 height 7
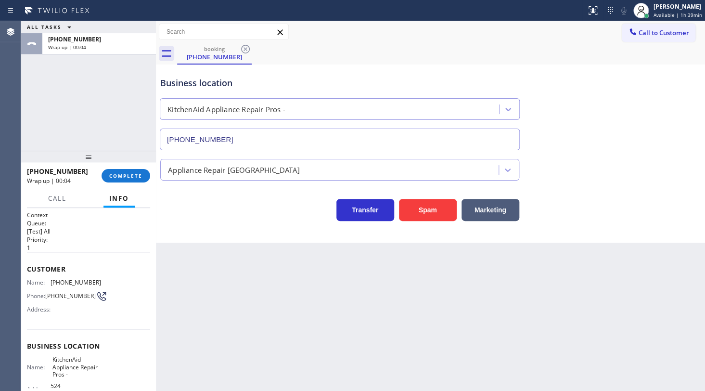
drag, startPoint x: 79, startPoint y: 68, endPoint x: 47, endPoint y: 0, distance: 74.9
click at [77, 64] on div "ALL TASKS ALL TASKS ACTIVE TASKS TASKS IN WRAP UP [PHONE_NUMBER] Wrap up | 00:04" at bounding box center [88, 85] width 135 height 129
click at [142, 181] on button "COMPLETE" at bounding box center [125, 175] width 49 height 13
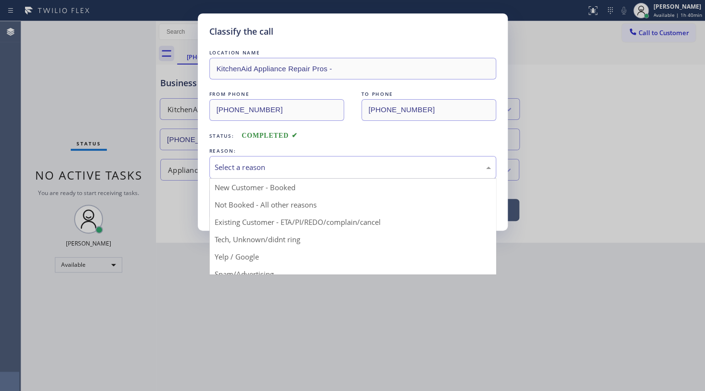
click at [221, 170] on div "Select a reason" at bounding box center [353, 167] width 276 height 11
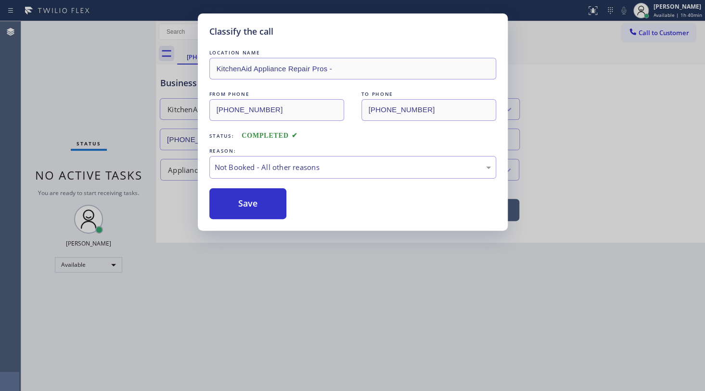
click at [225, 204] on button "Save" at bounding box center [247, 203] width 77 height 31
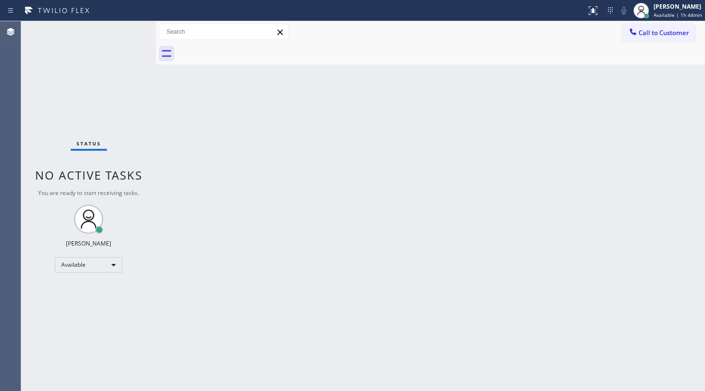
drag, startPoint x: 63, startPoint y: 102, endPoint x: 181, endPoint y: 67, distance: 123.3
click at [67, 103] on div "Status No active tasks You are ready to start receiving tasks. JENIZA ALCAYDE A…" at bounding box center [88, 205] width 135 height 369
click at [650, 4] on div at bounding box center [640, 10] width 21 height 21
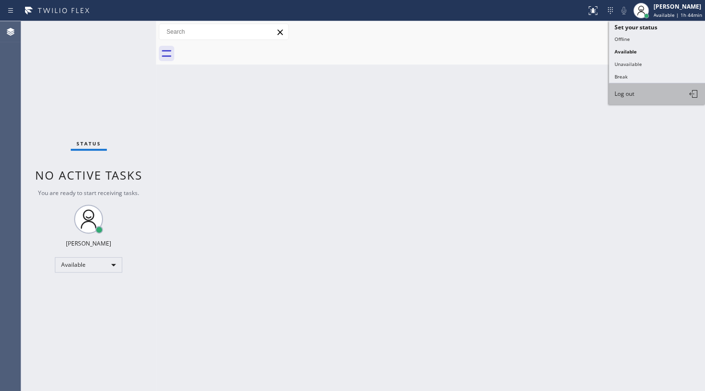
click at [642, 90] on button "Log out" at bounding box center [656, 93] width 96 height 21
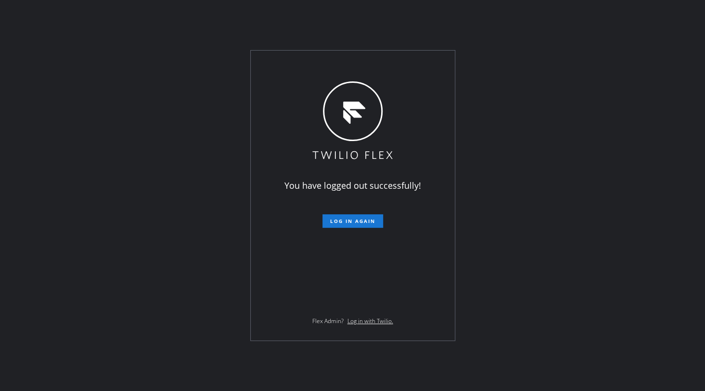
click at [67, 250] on div "You have logged out successfully! Log in again Flex Admin? Log in with Twilio." at bounding box center [352, 195] width 705 height 391
drag, startPoint x: 73, startPoint y: 94, endPoint x: 61, endPoint y: 3, distance: 91.7
click at [74, 91] on div "You have logged out successfully! Log in again Flex Admin? Log in with Twilio." at bounding box center [352, 195] width 705 height 391
click at [575, 165] on div "You have logged out successfully! Log in again Flex Admin? Log in with Twilio." at bounding box center [352, 195] width 705 height 391
click at [54, 251] on div "You have logged out successfully! Log in again Flex Admin? Log in with Twilio." at bounding box center [352, 195] width 705 height 391
